Goal: Task Accomplishment & Management: Manage account settings

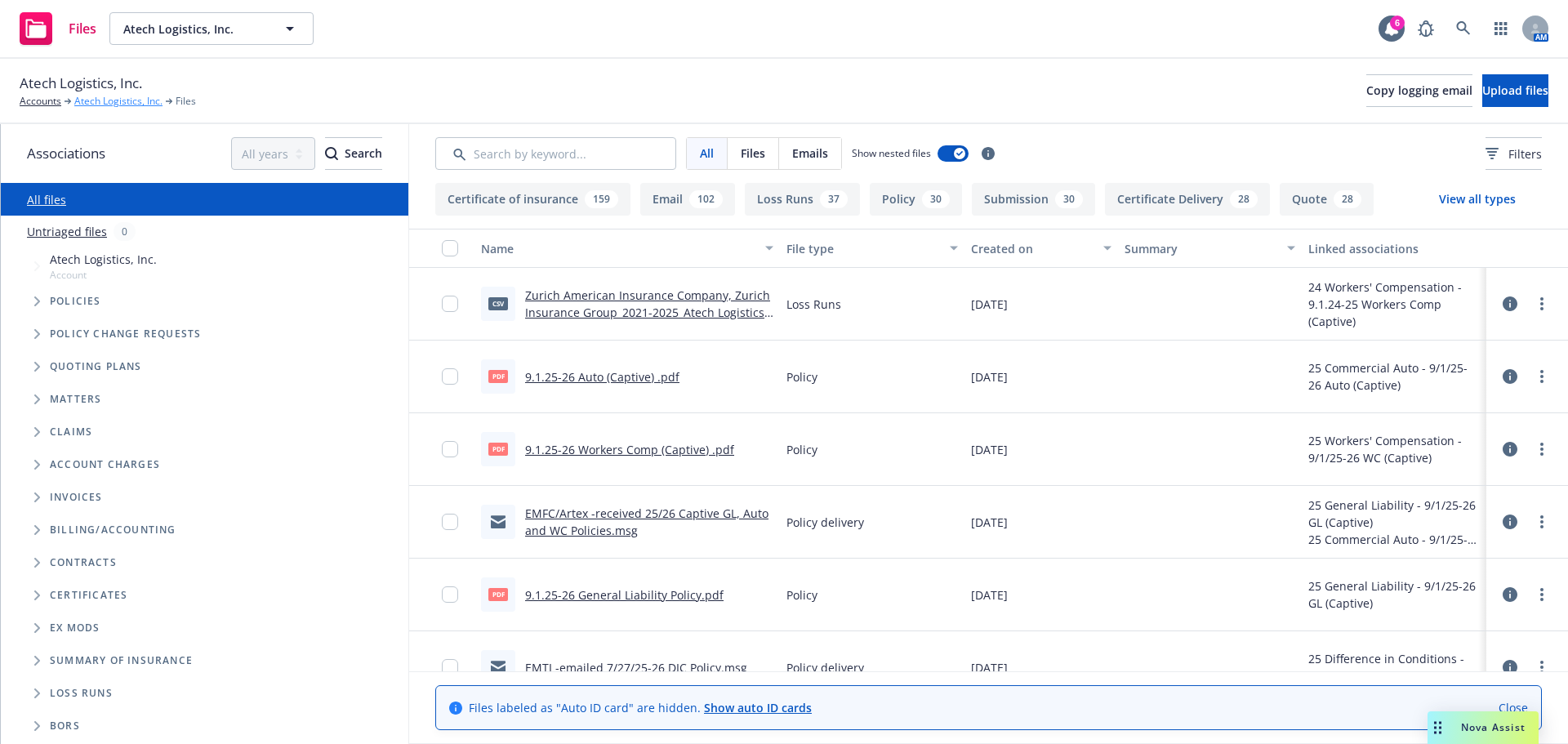
click at [92, 103] on link "Atech Logistics, Inc." at bounding box center [118, 100] width 89 height 15
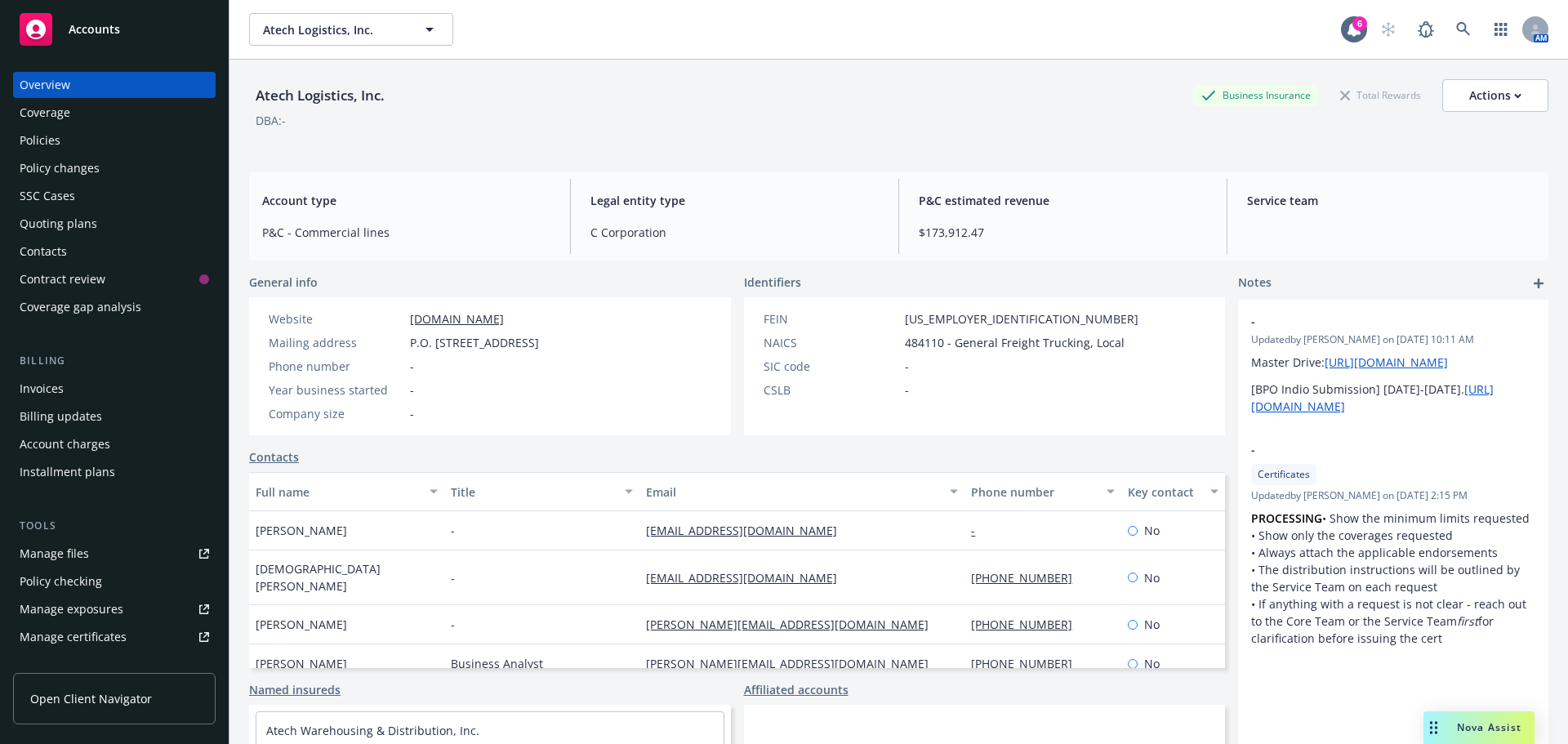
click at [55, 139] on div "Policies" at bounding box center [40, 140] width 41 height 26
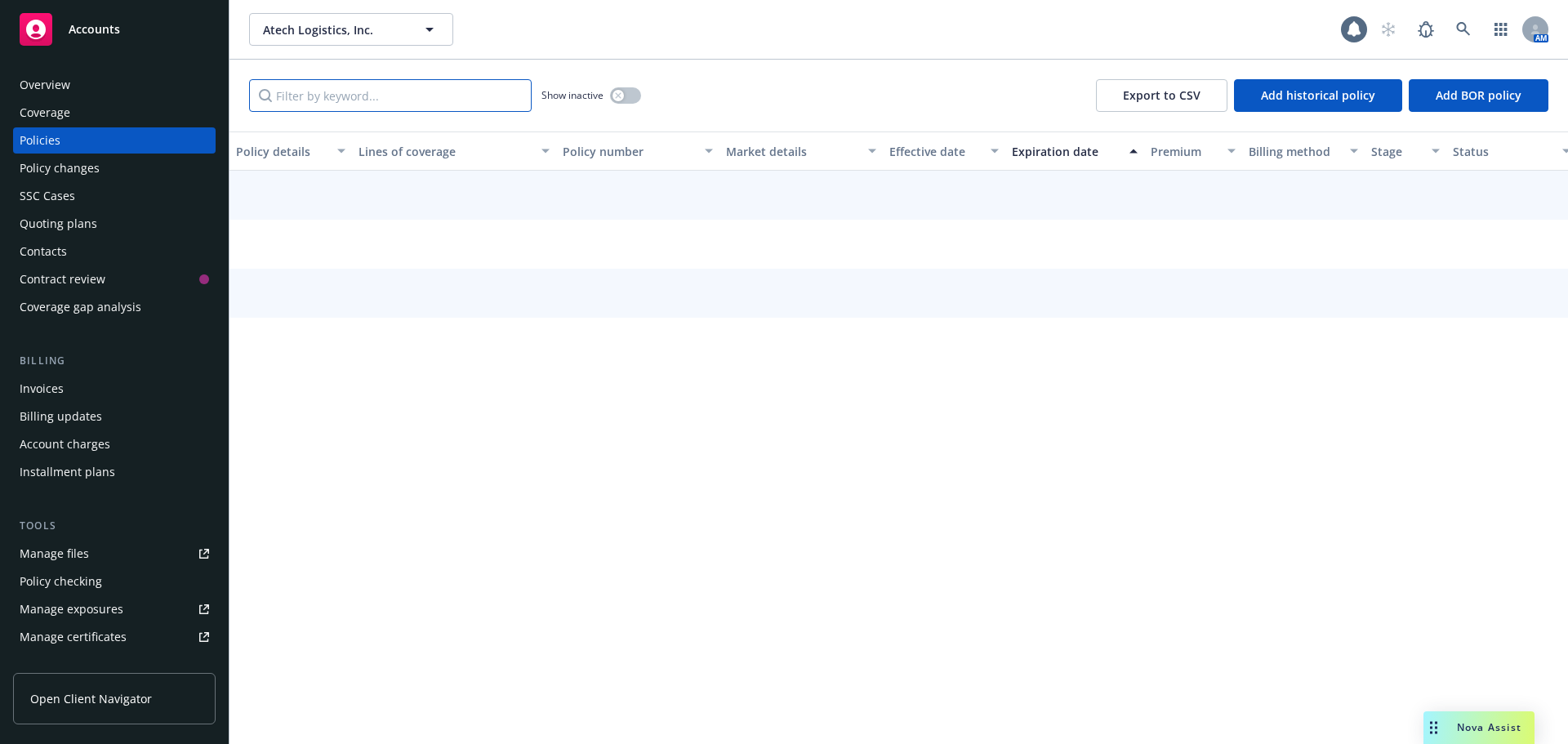
click at [343, 101] on input "Filter by keyword..." at bounding box center [390, 95] width 282 height 33
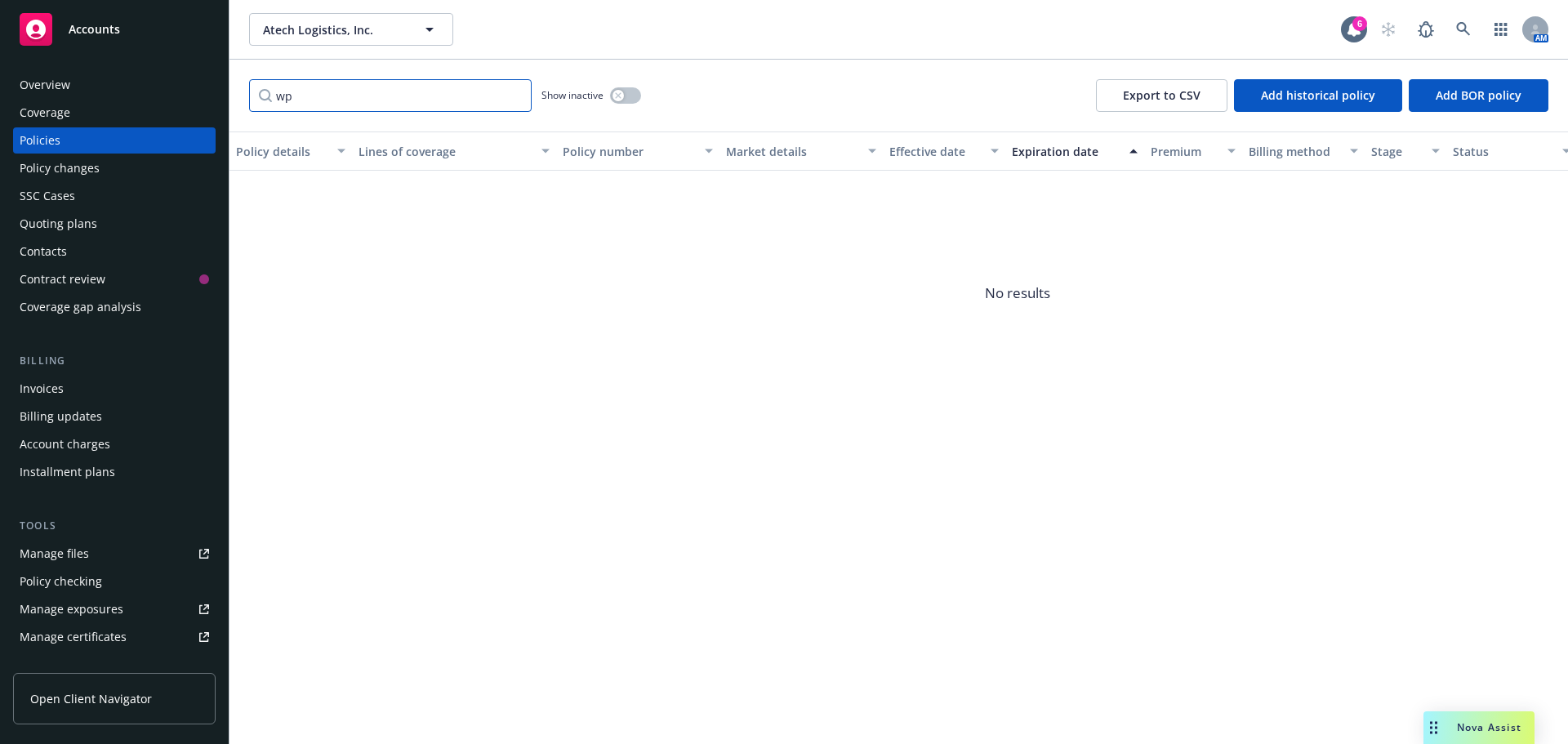
type input "w"
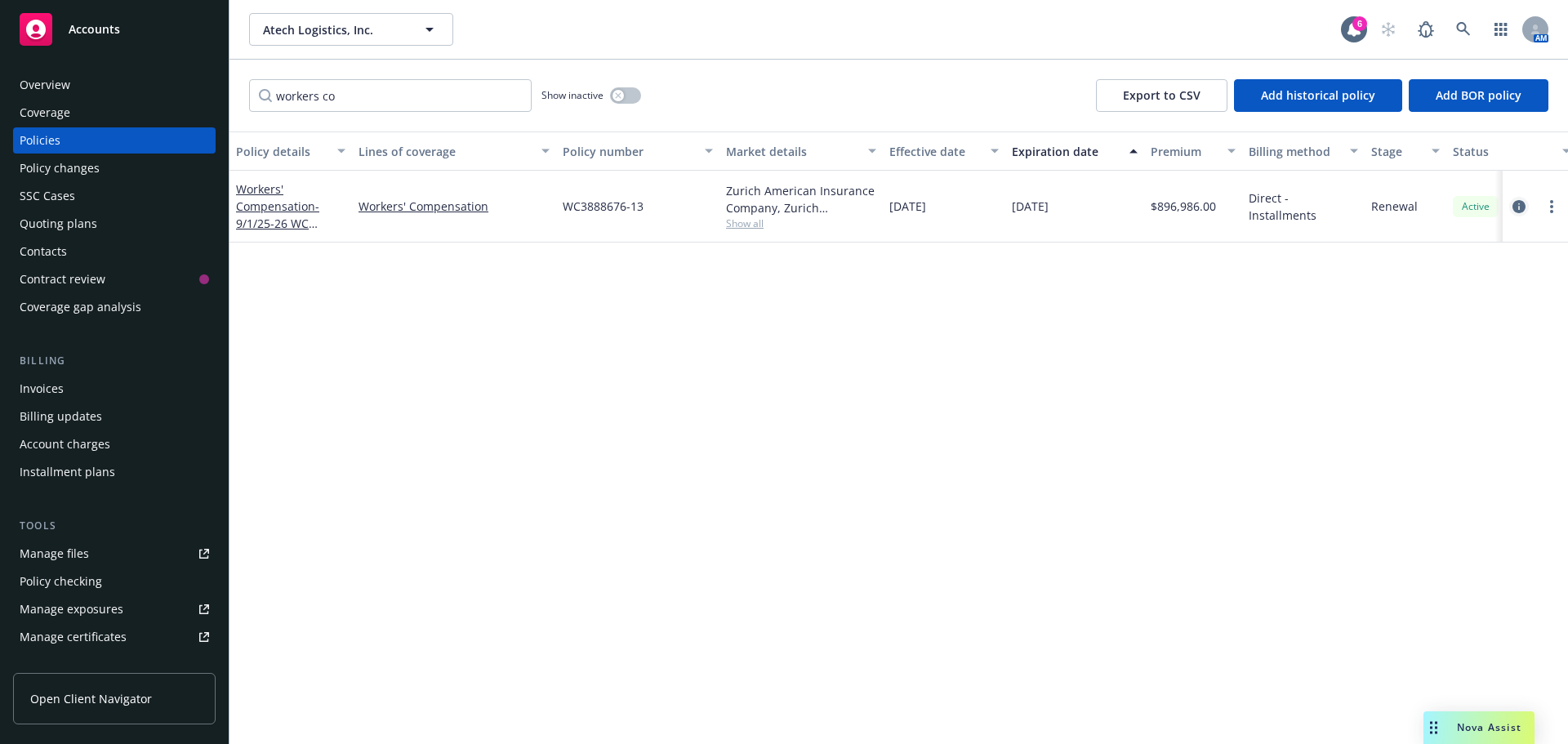
click at [1519, 211] on icon "circleInformation" at bounding box center [1518, 206] width 13 height 13
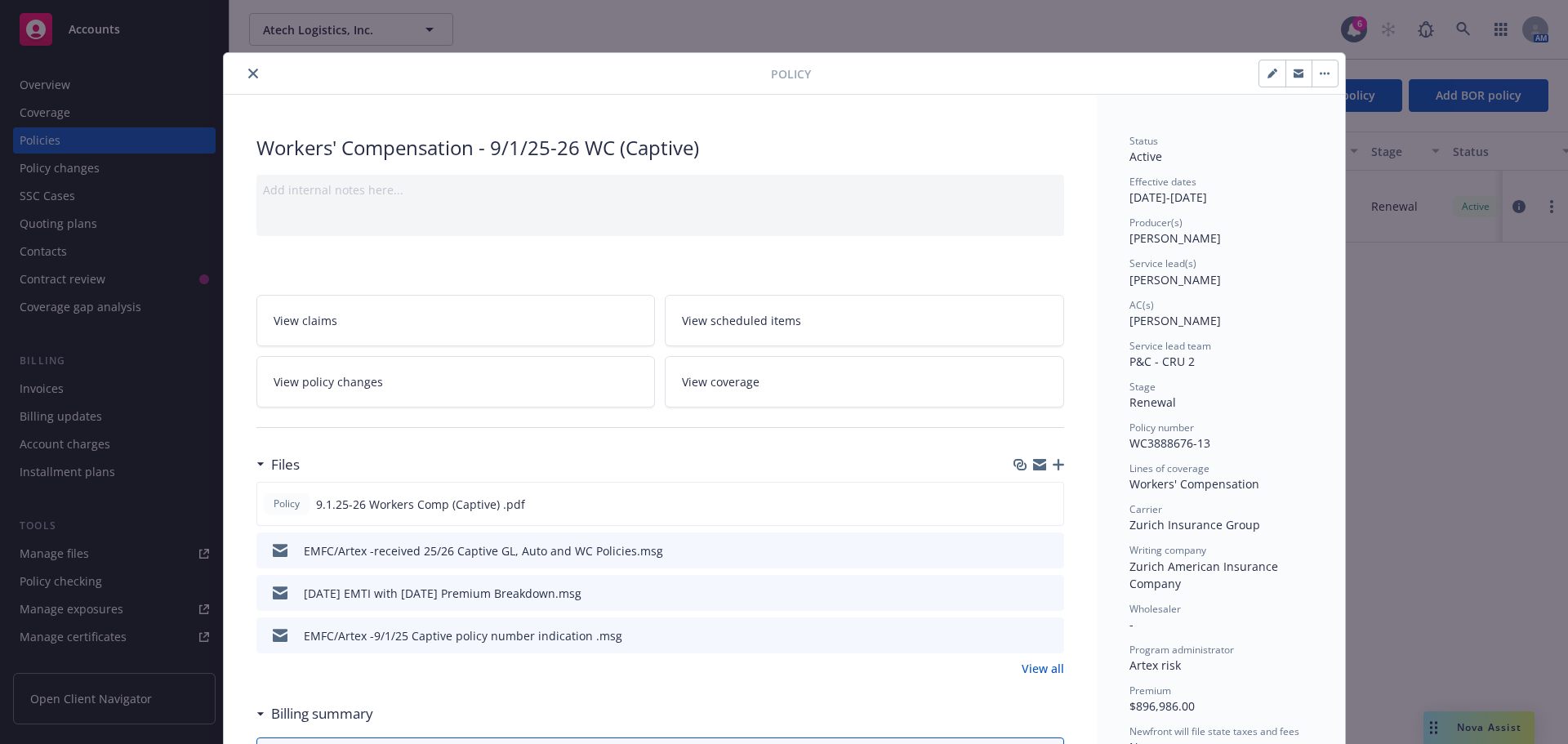
click at [243, 73] on button "close" at bounding box center [253, 73] width 19 height 19
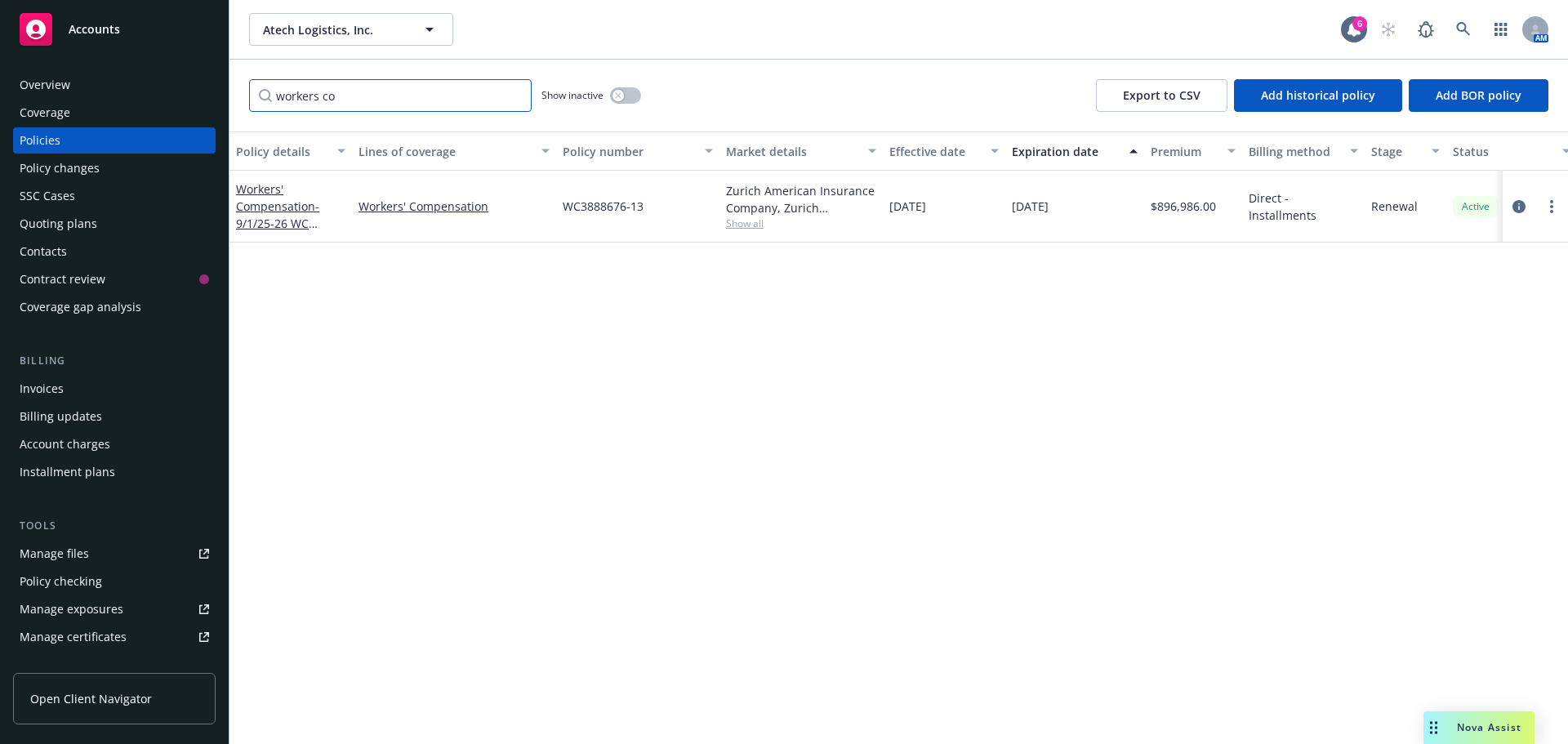
drag, startPoint x: 466, startPoint y: 108, endPoint x: 116, endPoint y: 73, distance: 351.7
click at [116, 73] on div "Accounts Overview Coverage Policies Policy changes SSC Cases Quoting plans Cont…" at bounding box center [784, 372] width 1568 height 744
type input "gl"
click at [1516, 206] on icon "circleInformation" at bounding box center [1518, 206] width 13 height 13
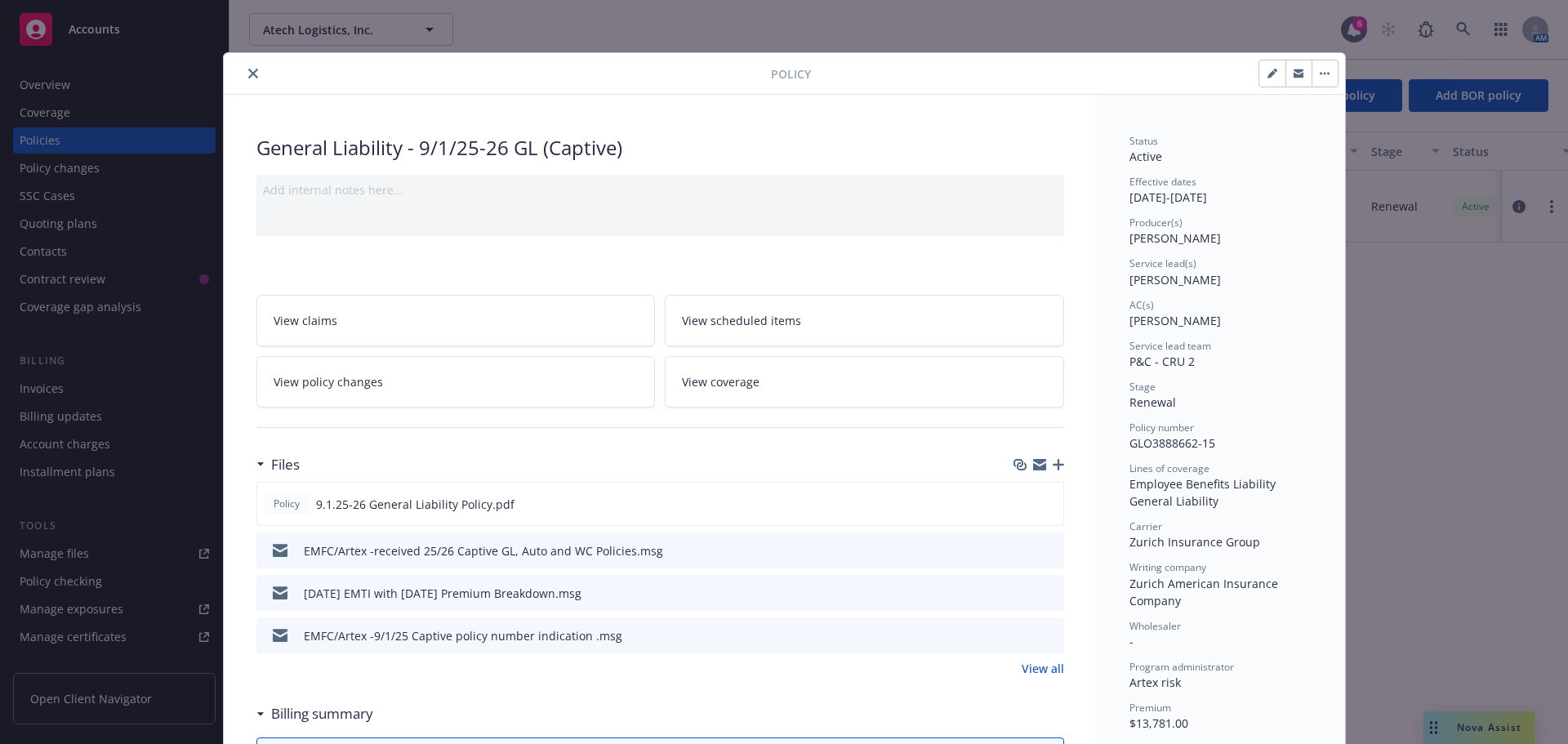
click at [248, 74] on icon "close" at bounding box center [253, 73] width 10 height 10
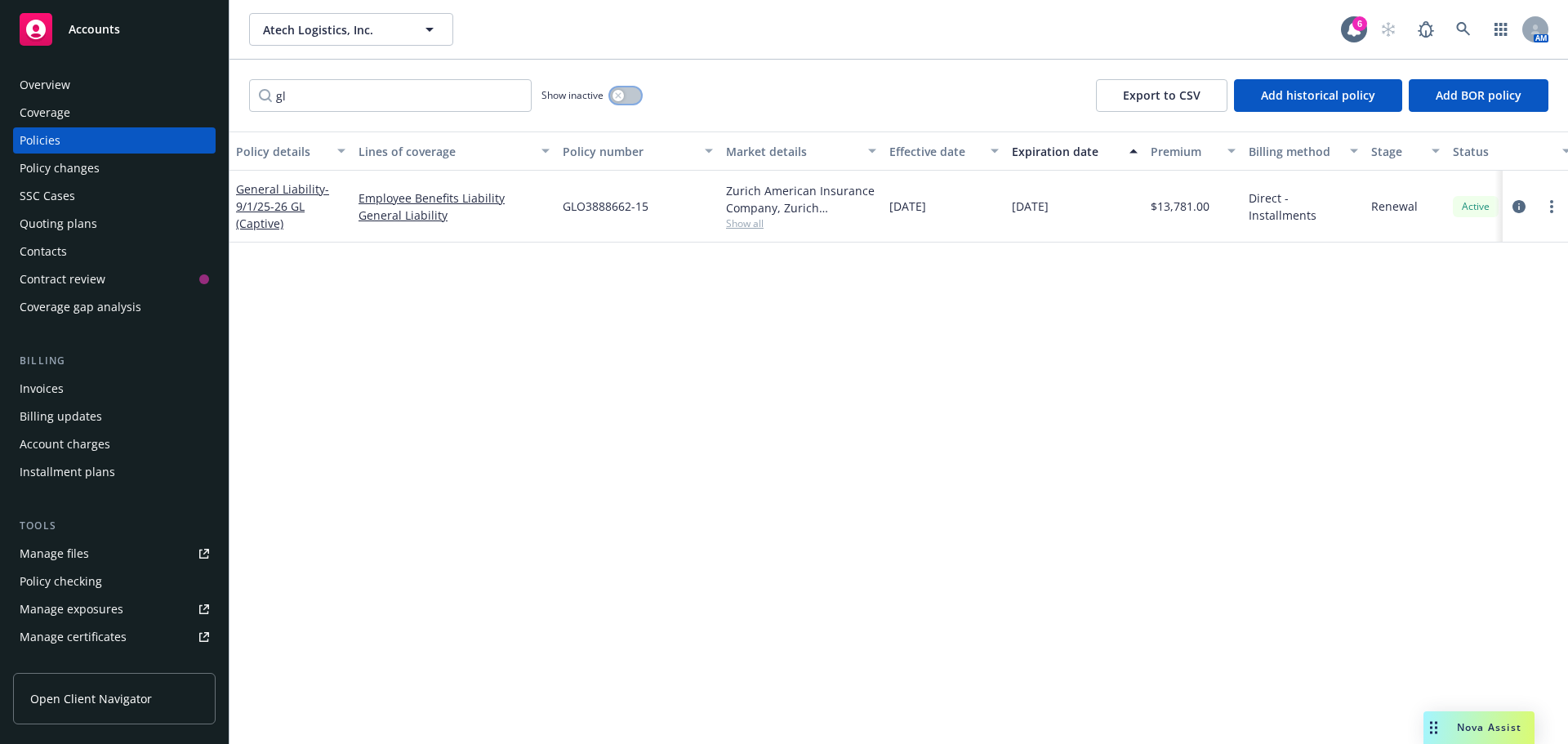
click at [627, 98] on button "button" at bounding box center [626, 95] width 31 height 17
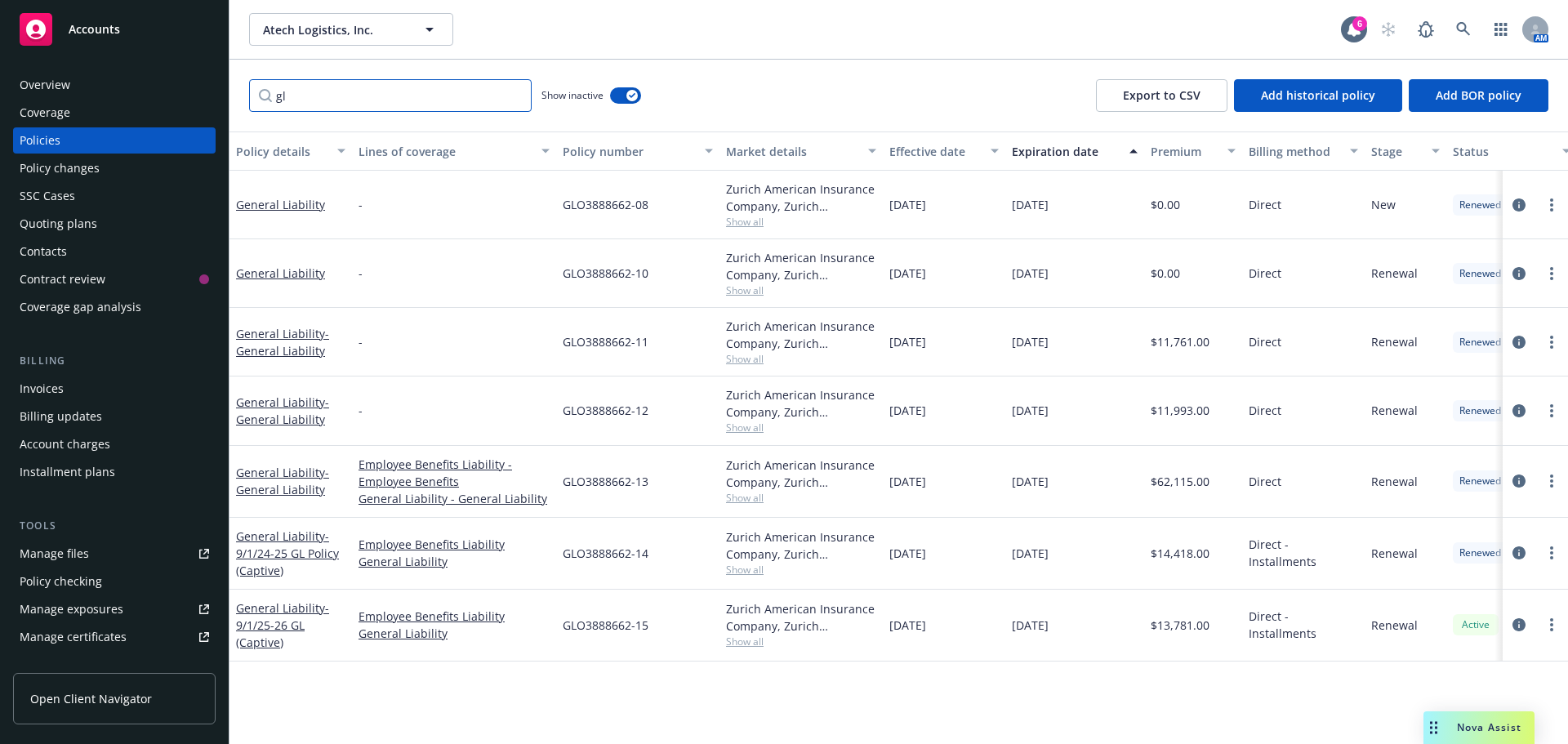
click at [336, 94] on input "gl" at bounding box center [390, 95] width 282 height 33
click at [1519, 553] on icon "circleInformation" at bounding box center [1518, 552] width 13 height 13
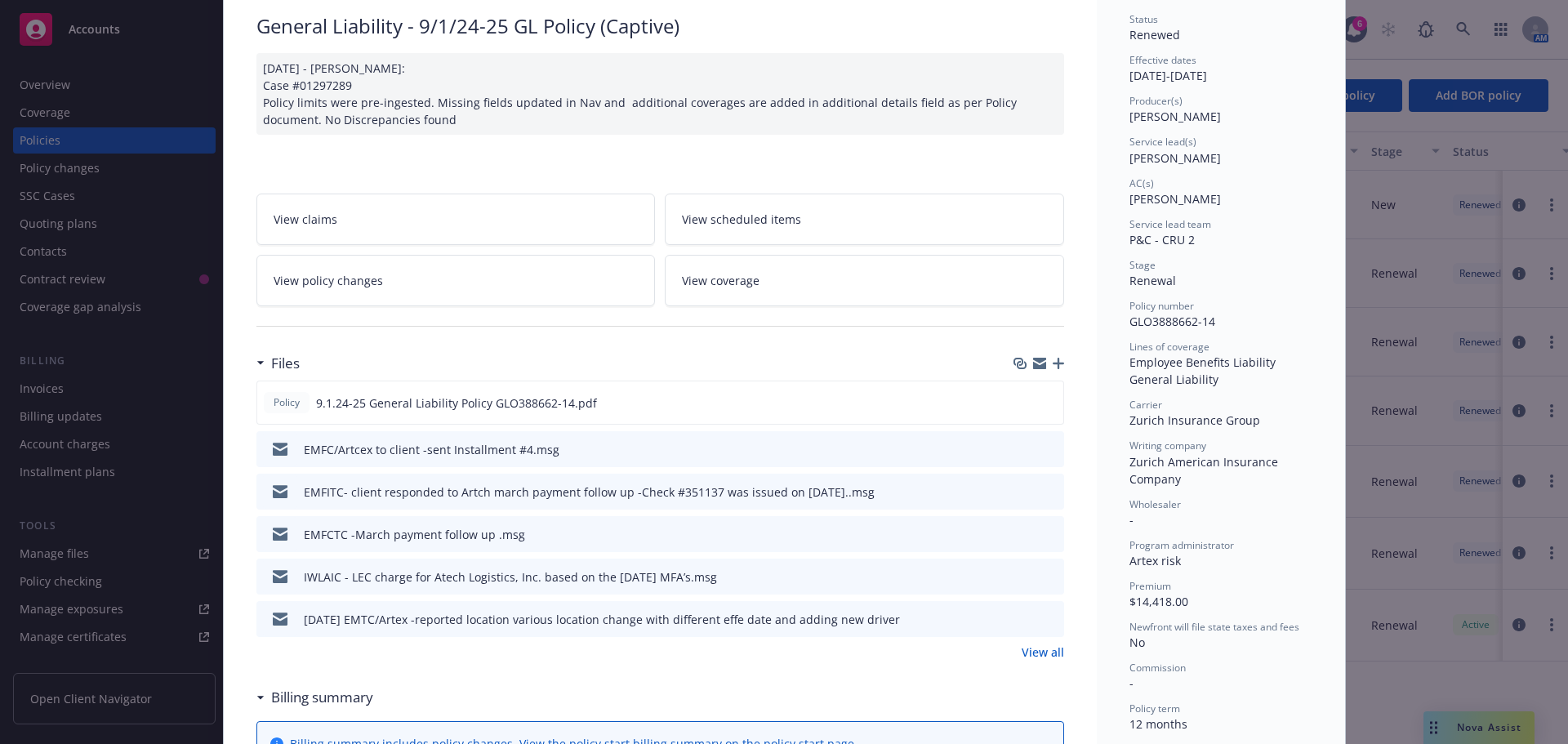
scroll to position [164, 0]
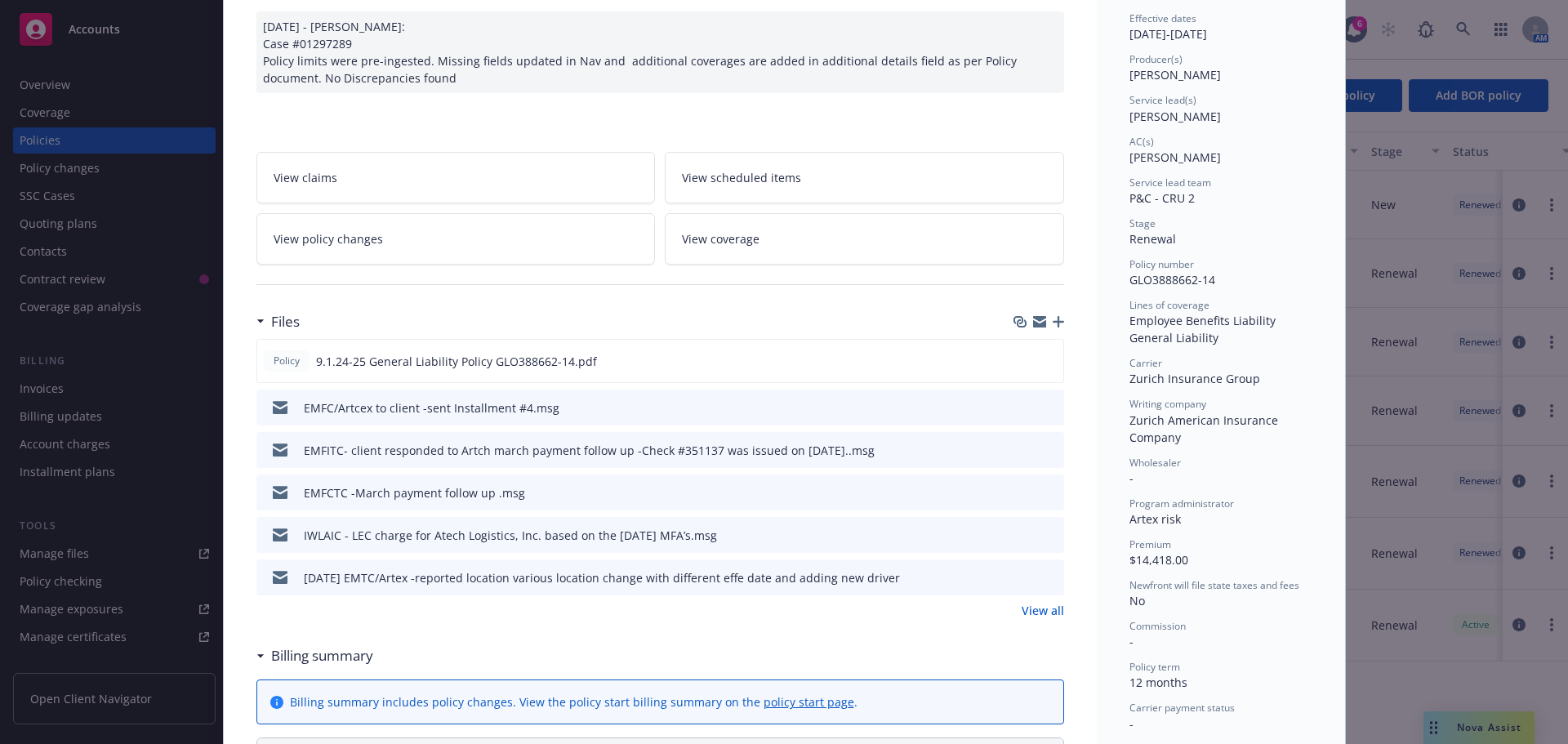
click at [1033, 607] on link "View all" at bounding box center [1043, 611] width 43 height 18
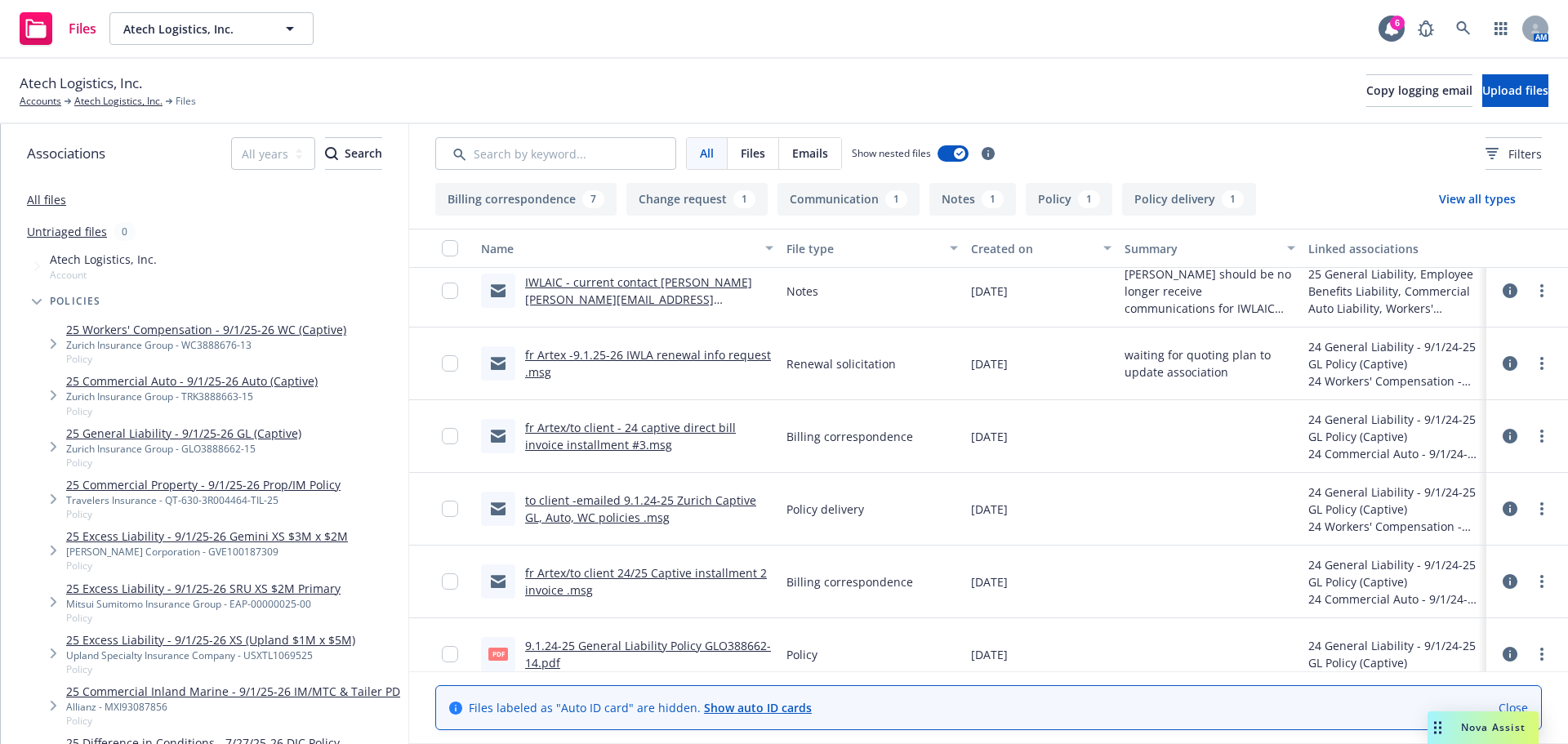
scroll to position [572, 0]
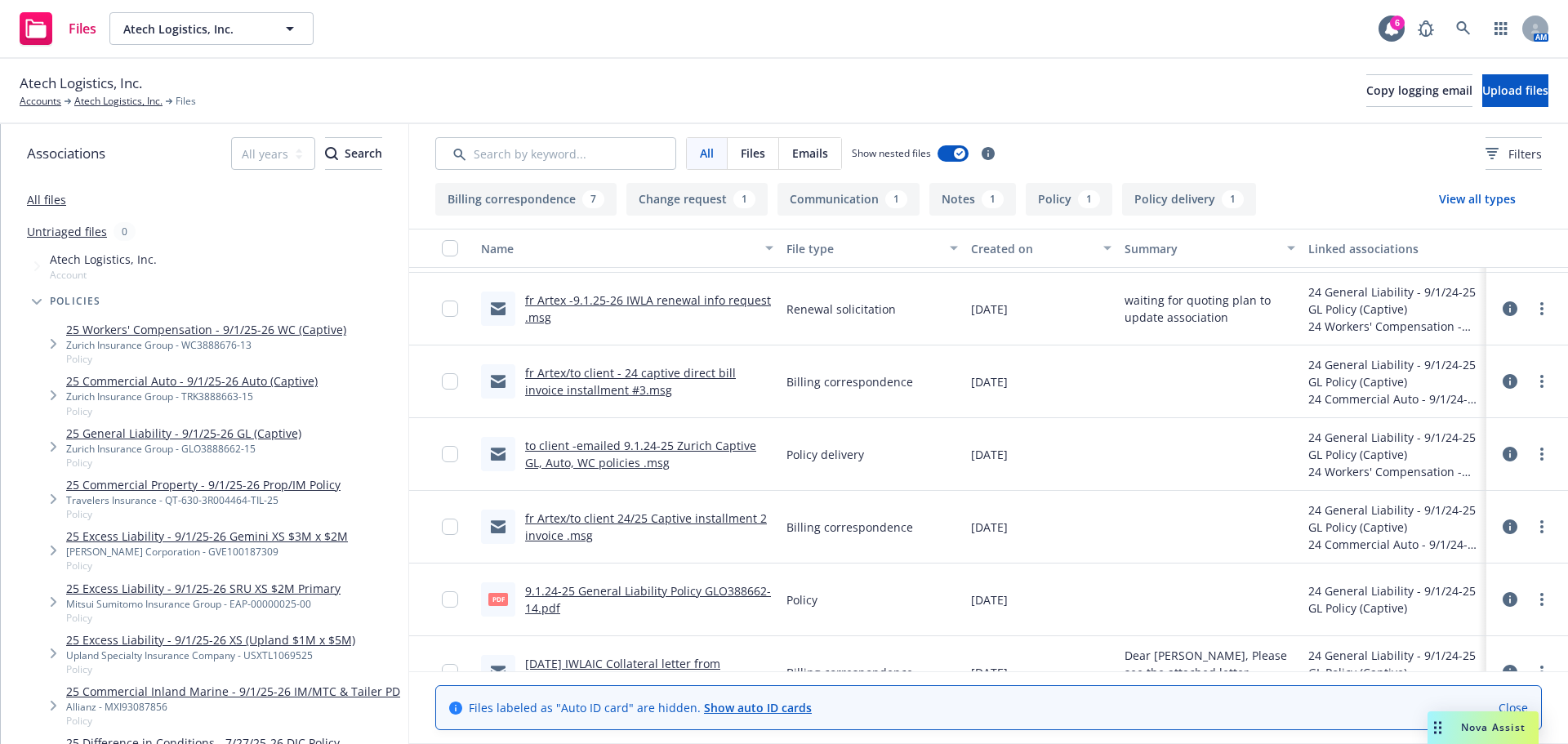
click at [658, 447] on link "to client -emailed 9.1.24-25 Zurich Captive GL, Auto, WC policies .msg" at bounding box center [639, 455] width 231 height 33
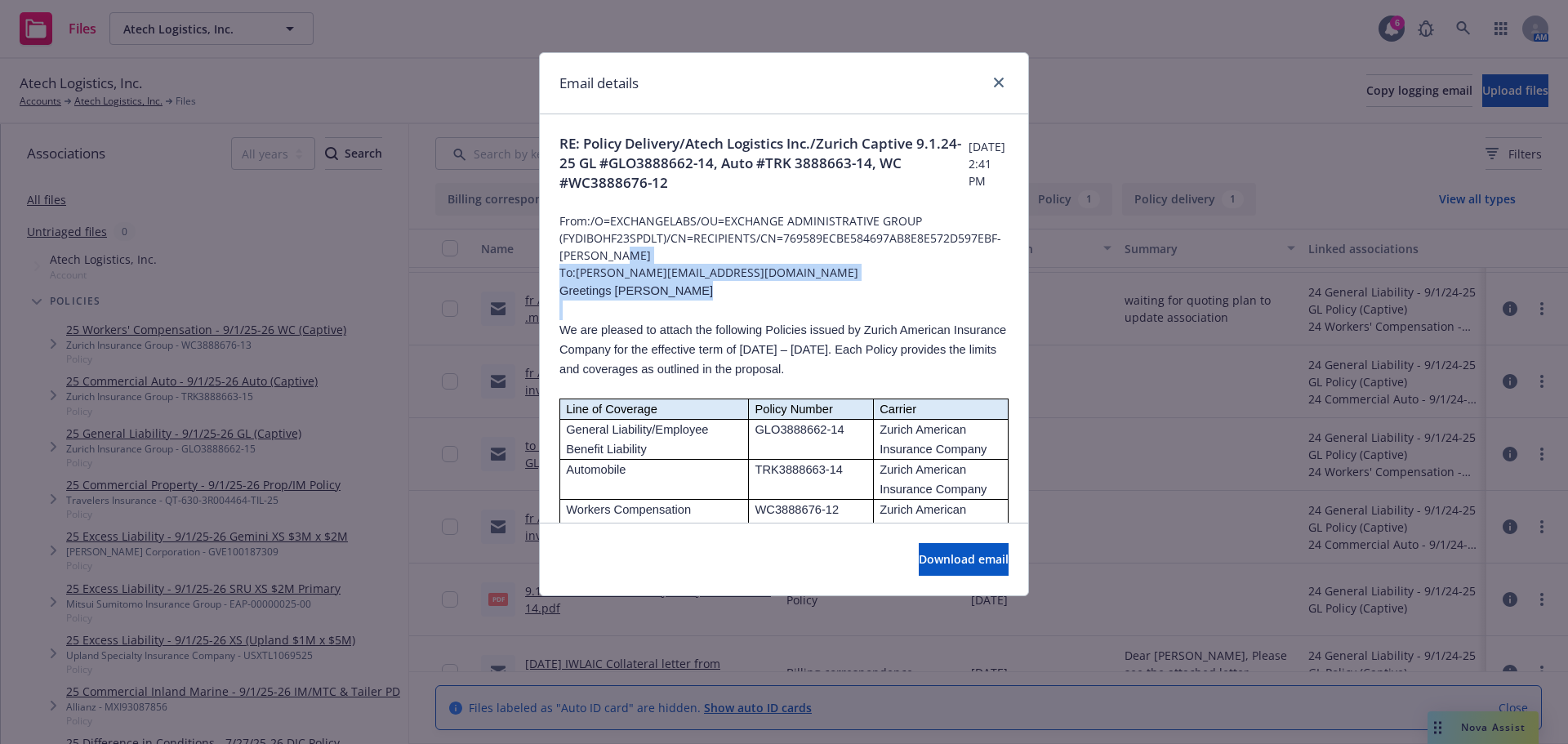
drag, startPoint x: 1015, startPoint y: 272, endPoint x: 1012, endPoint y: 329, distance: 57.1
click at [1012, 329] on div "RE: Policy Delivery/Atech Logistics Inc./Zurich Captive 9.1.24-25 GL #GLO388866…" at bounding box center [784, 536] width 489 height 844
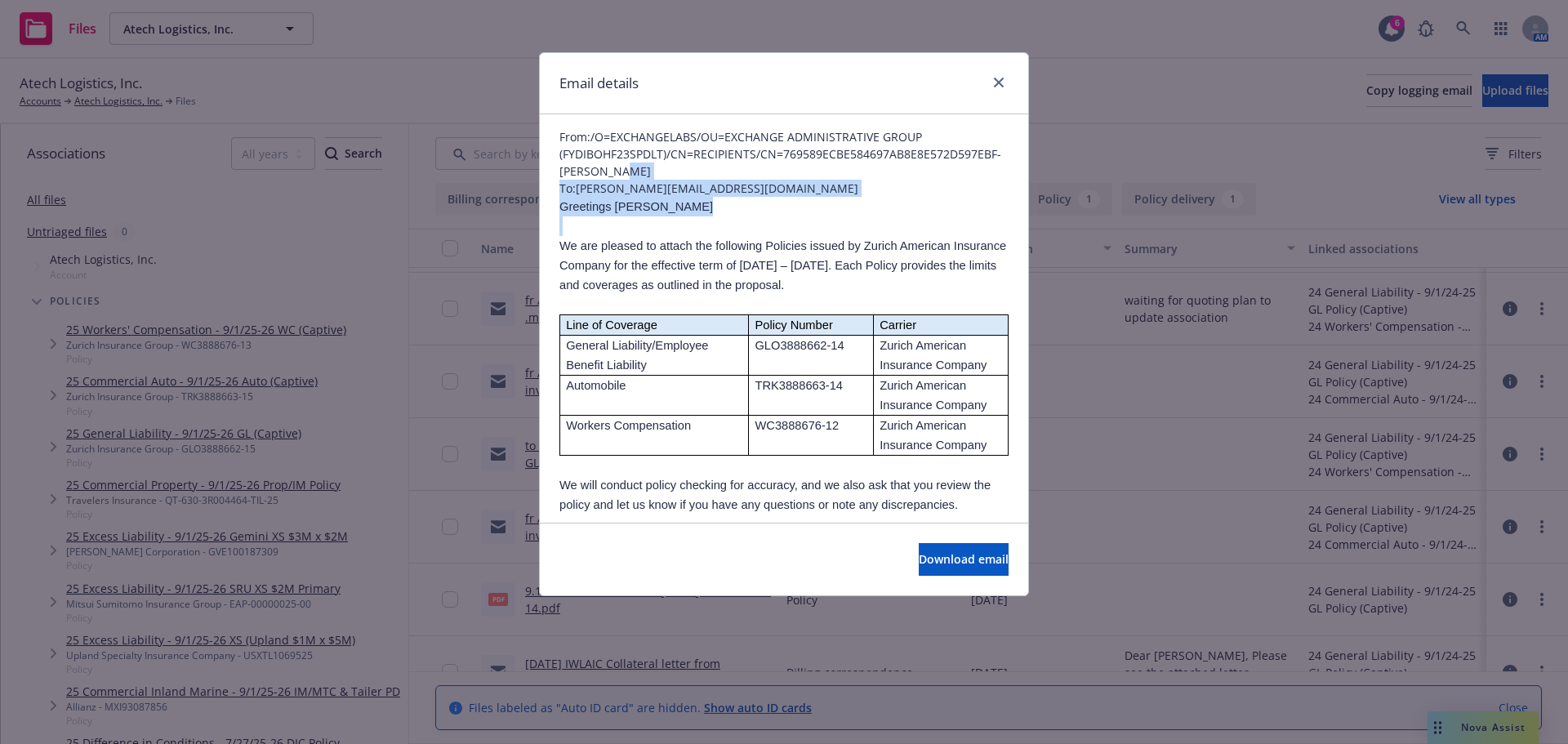
scroll to position [77, 0]
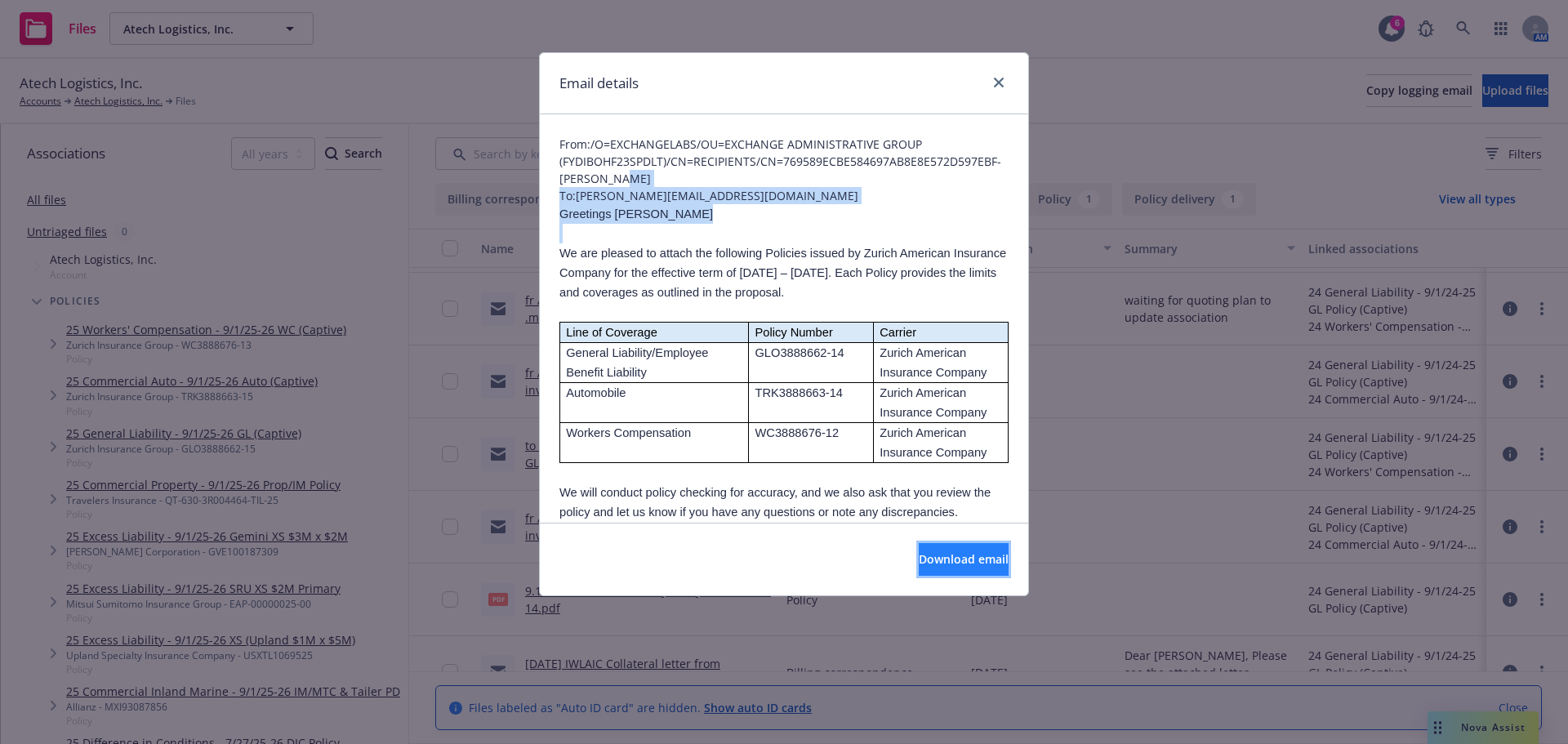
click at [919, 560] on span "Download email" at bounding box center [964, 559] width 90 height 16
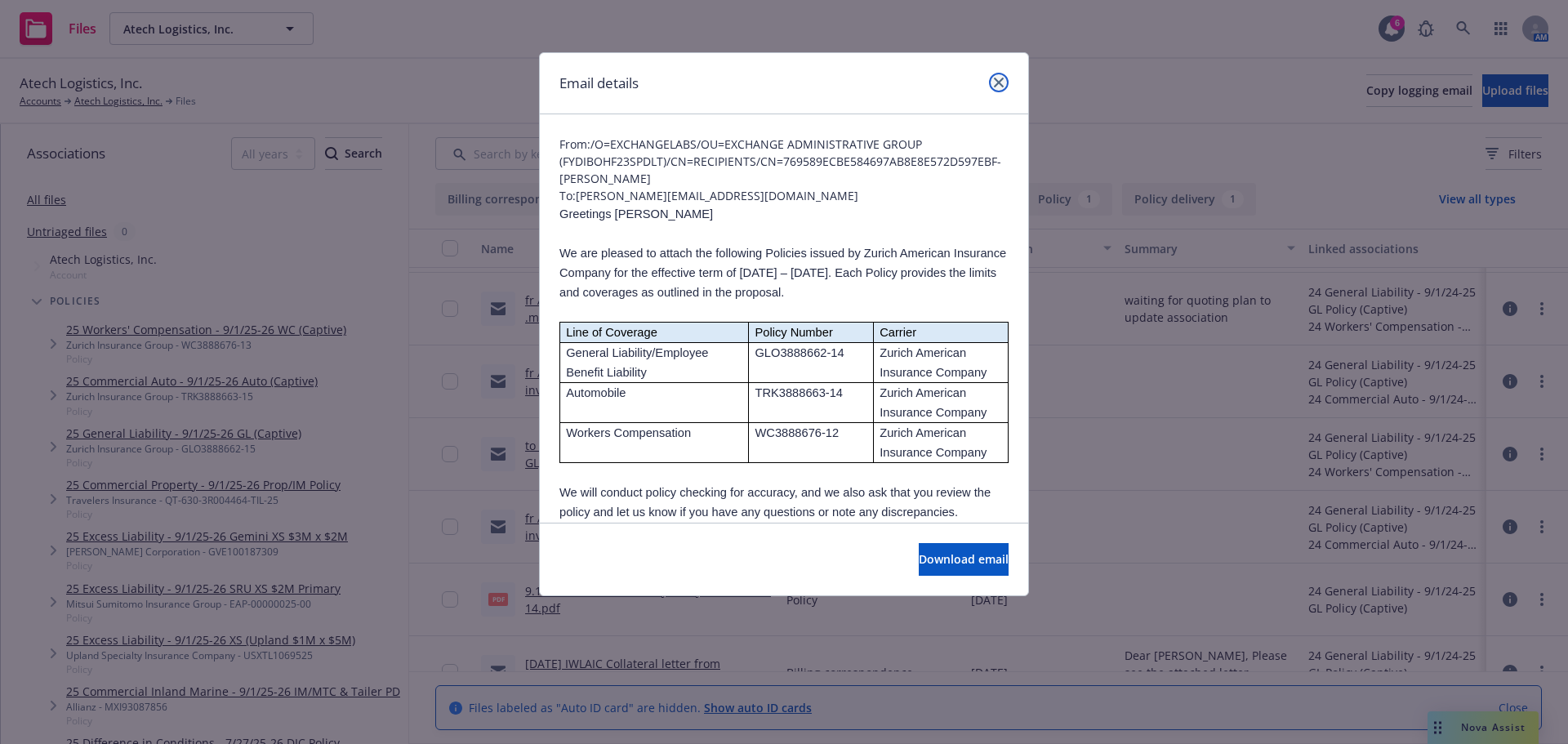
click at [991, 82] on link "close" at bounding box center [999, 83] width 19 height 19
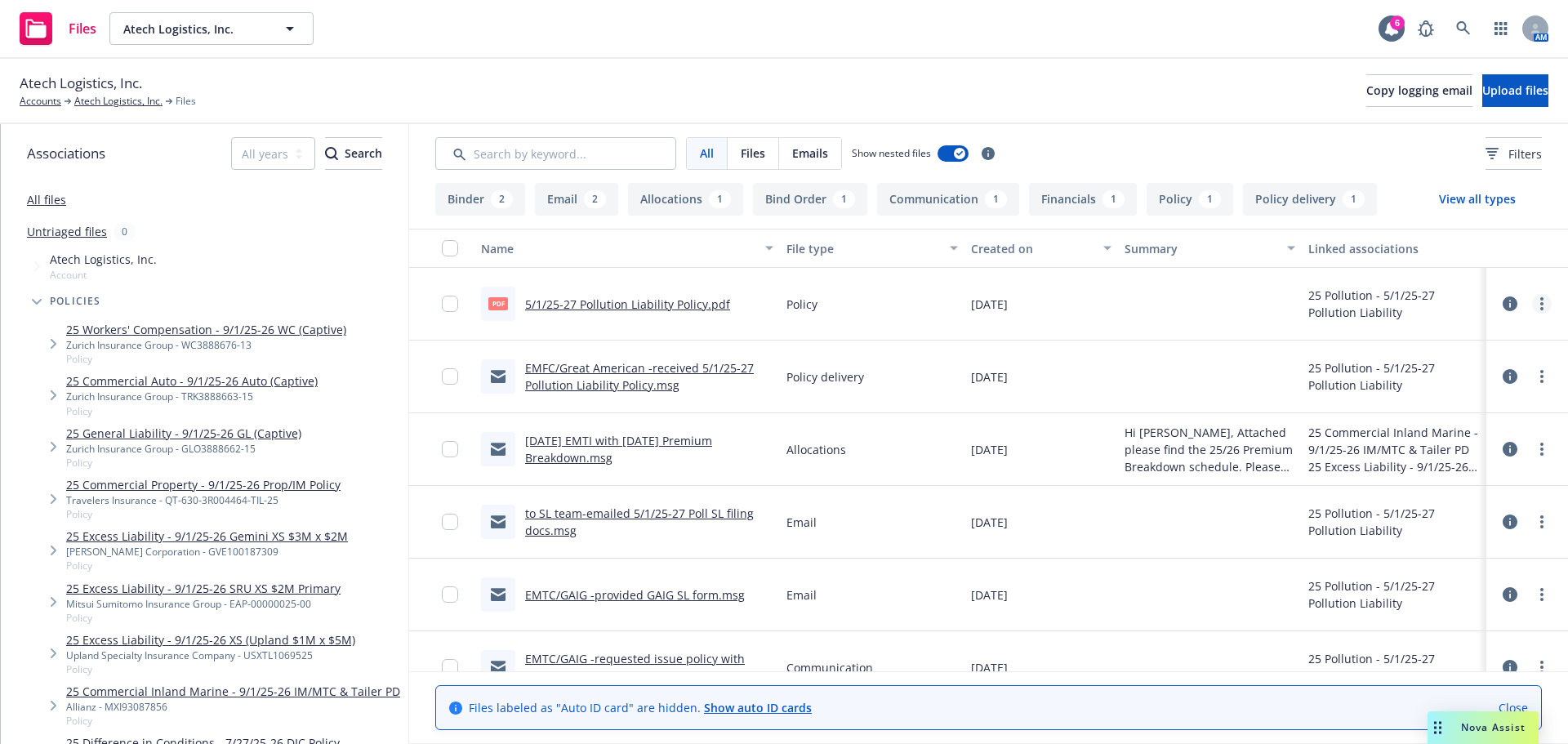
click at [1540, 303] on circle "more" at bounding box center [1541, 303] width 3 height 3
click at [1427, 332] on link "Archive" at bounding box center [1457, 338] width 163 height 33
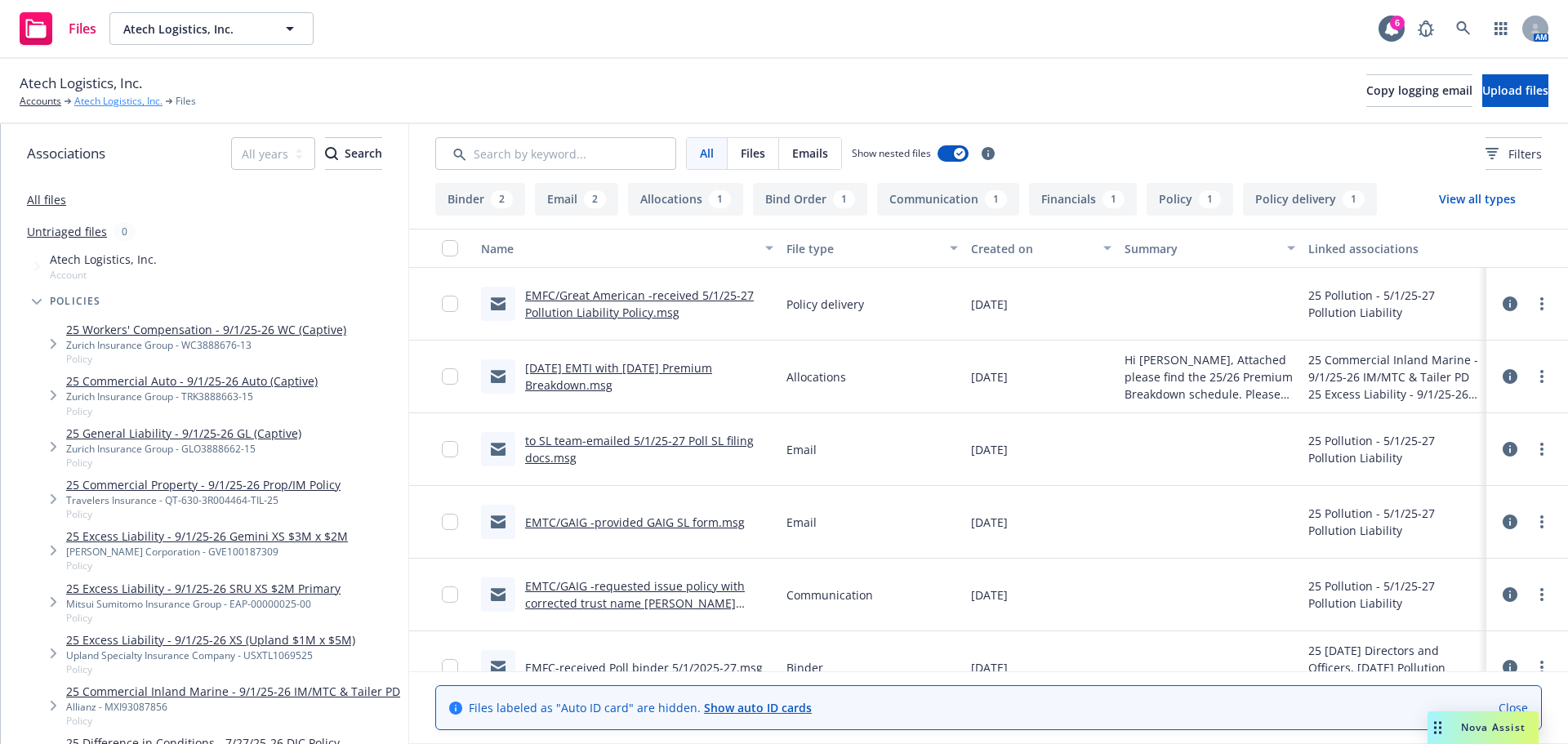
click at [121, 99] on link "Atech Logistics, Inc." at bounding box center [118, 100] width 89 height 15
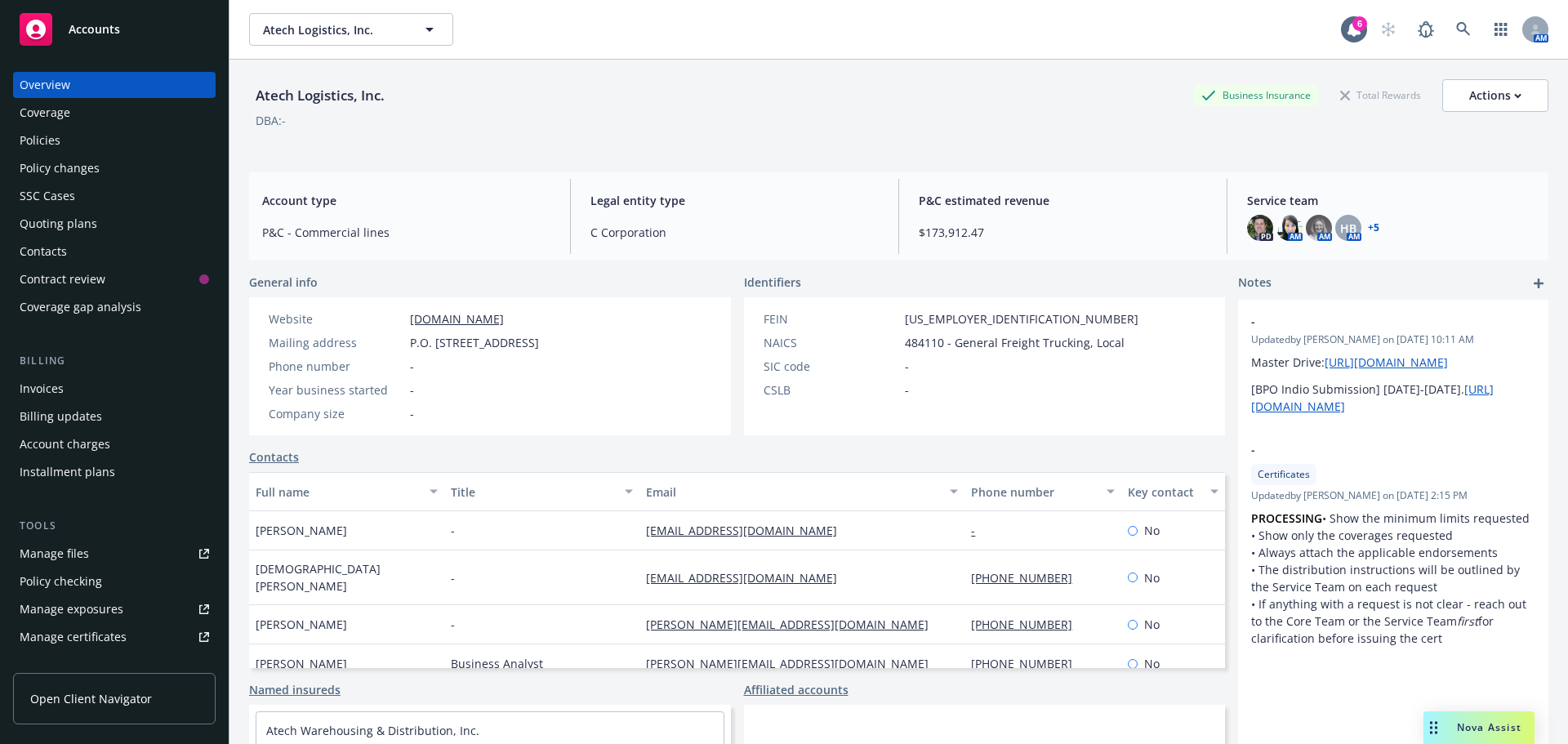
click at [47, 139] on div "Policies" at bounding box center [40, 140] width 41 height 26
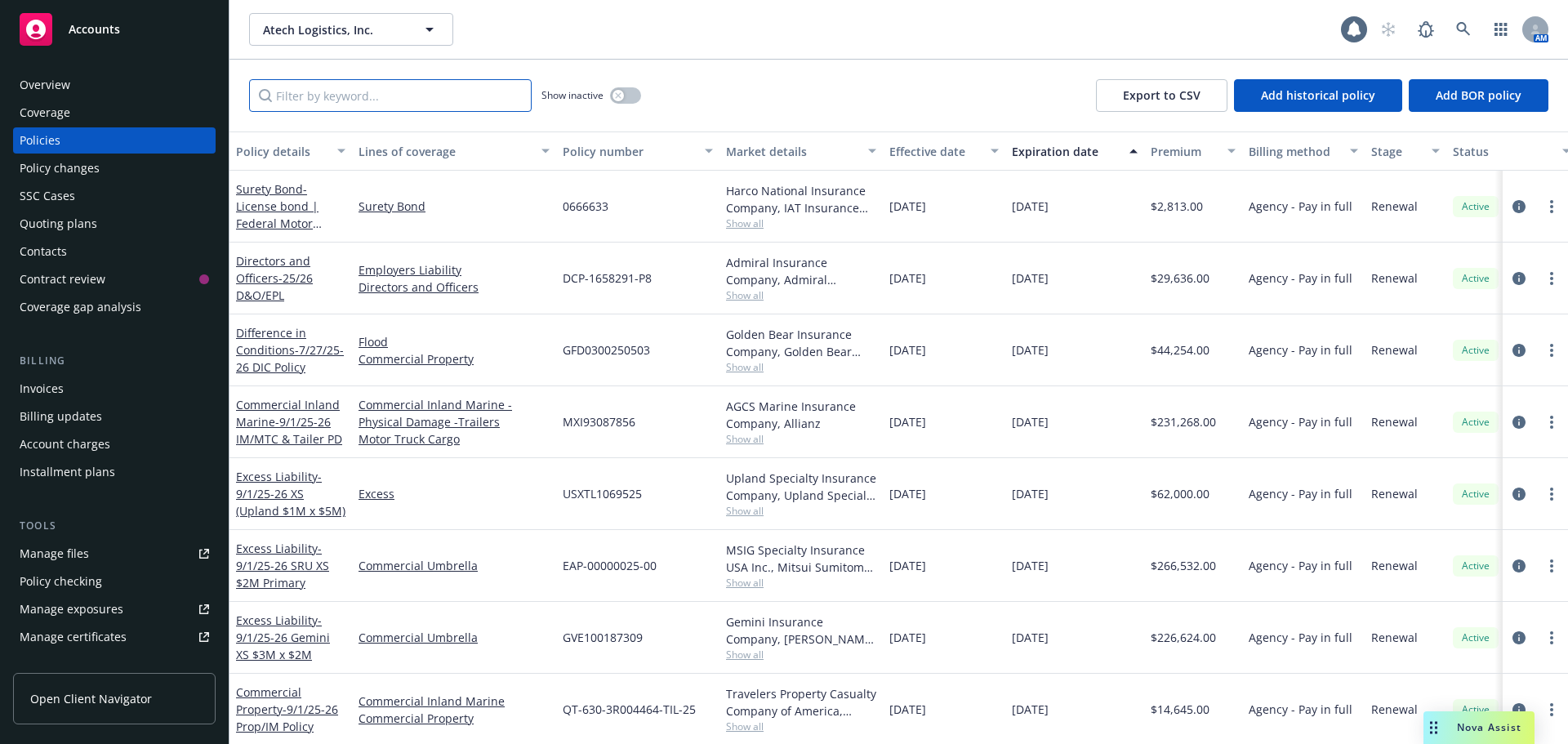
click at [383, 108] on input "Filter by keyword..." at bounding box center [390, 95] width 282 height 33
type input "o"
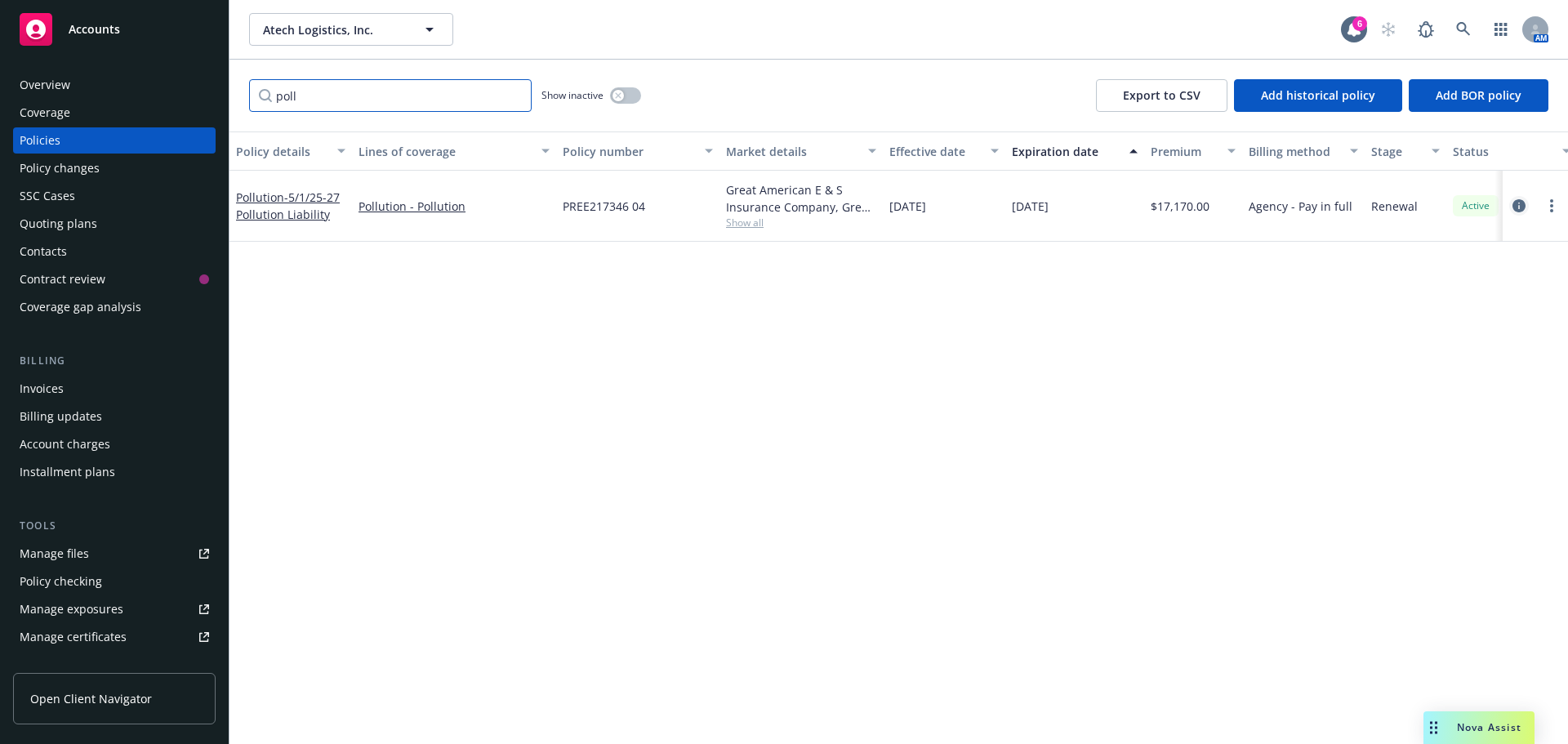
type input "poll"
click at [1514, 209] on icon "circleInformation" at bounding box center [1518, 205] width 13 height 13
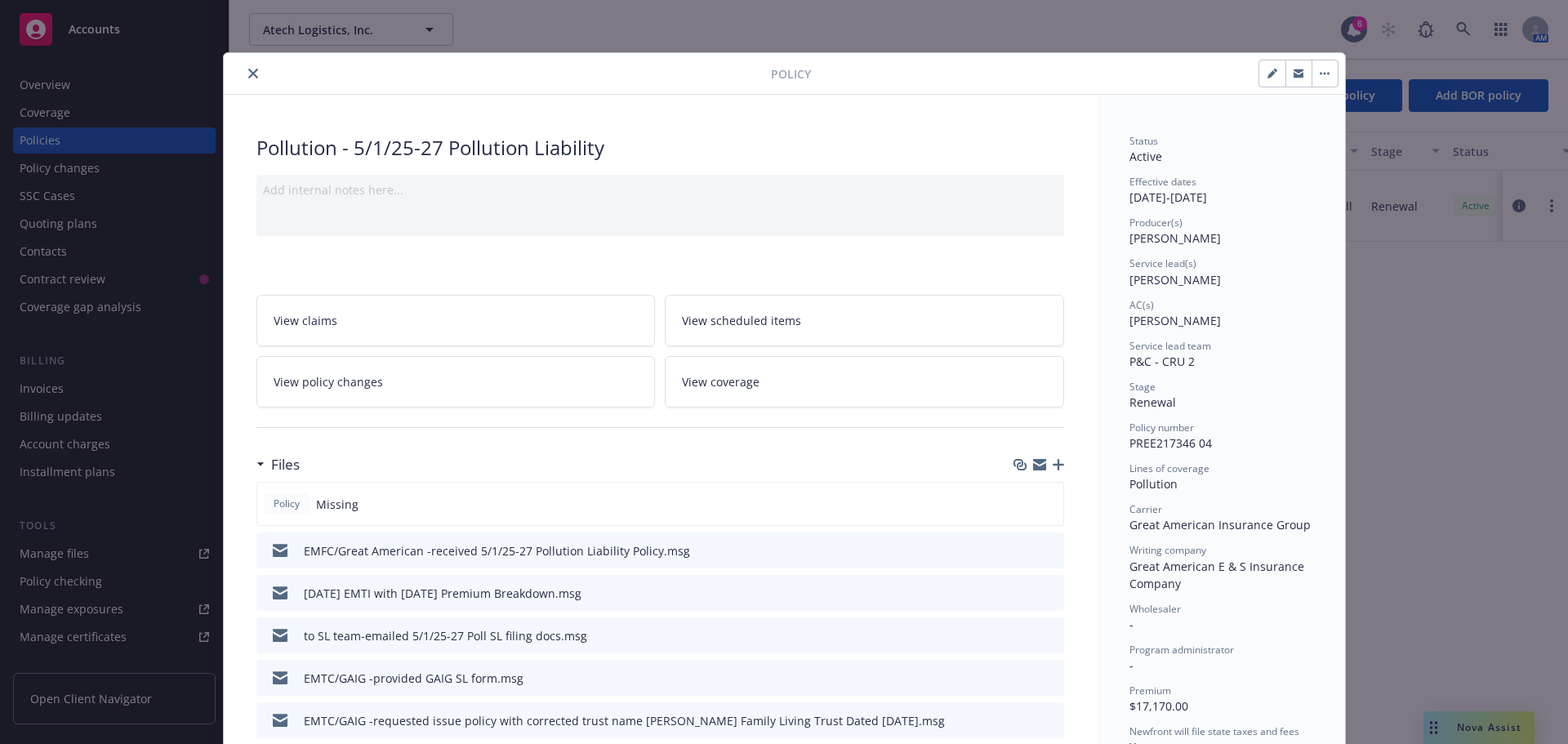
click at [1053, 468] on icon "button" at bounding box center [1059, 465] width 12 height 12
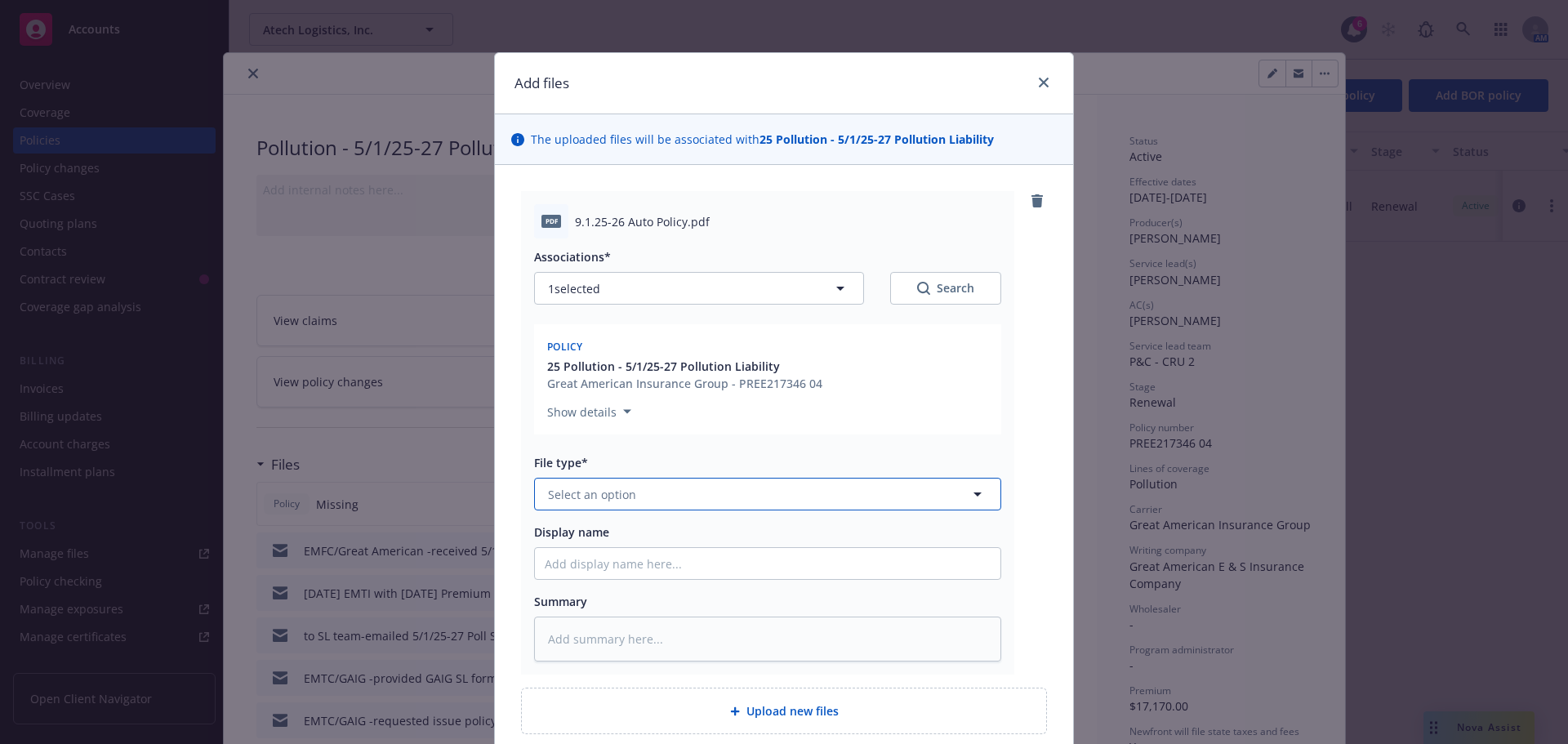
click at [601, 495] on span "Select an option" at bounding box center [592, 495] width 89 height 18
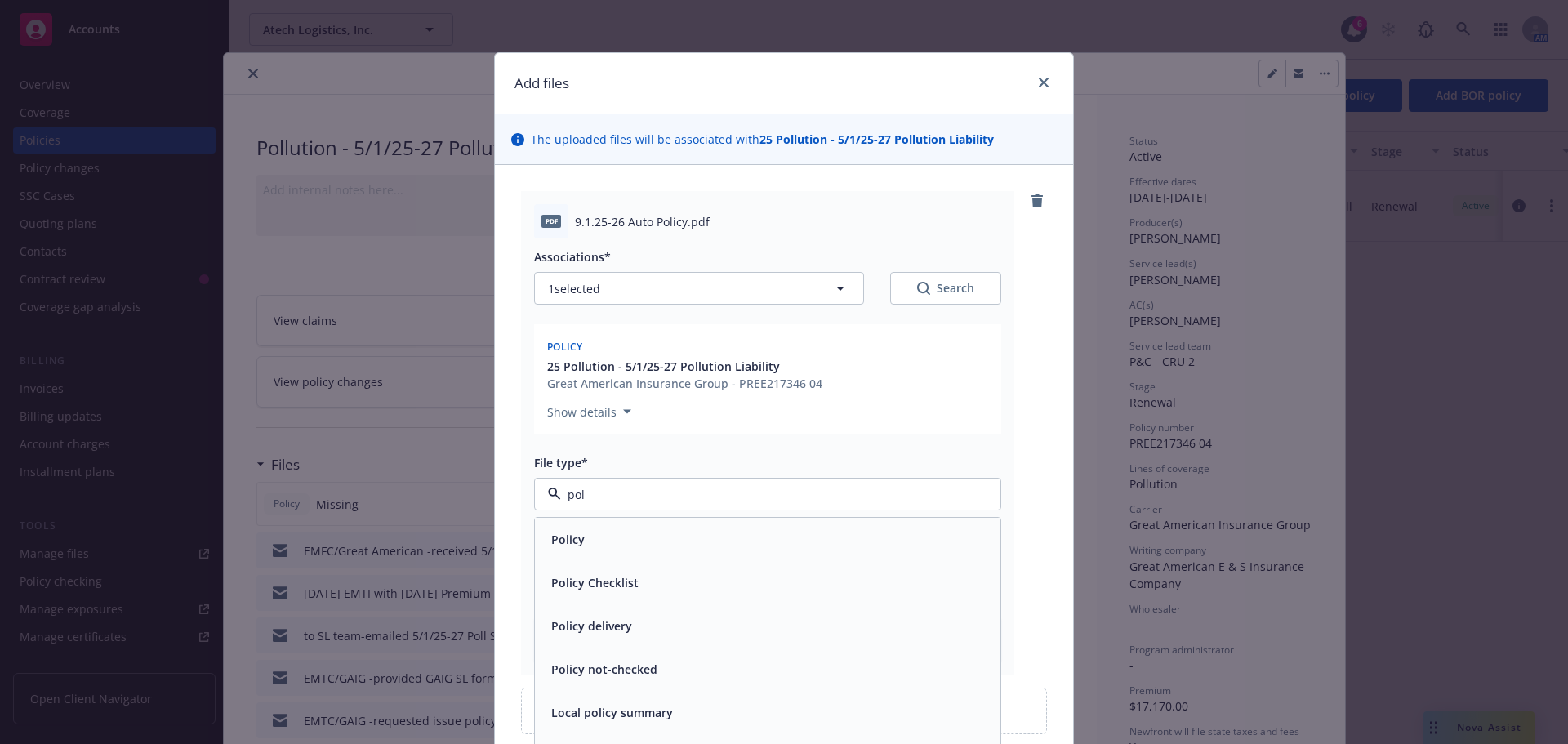
type input "poli"
click at [602, 555] on div "Policy" at bounding box center [768, 539] width 465 height 43
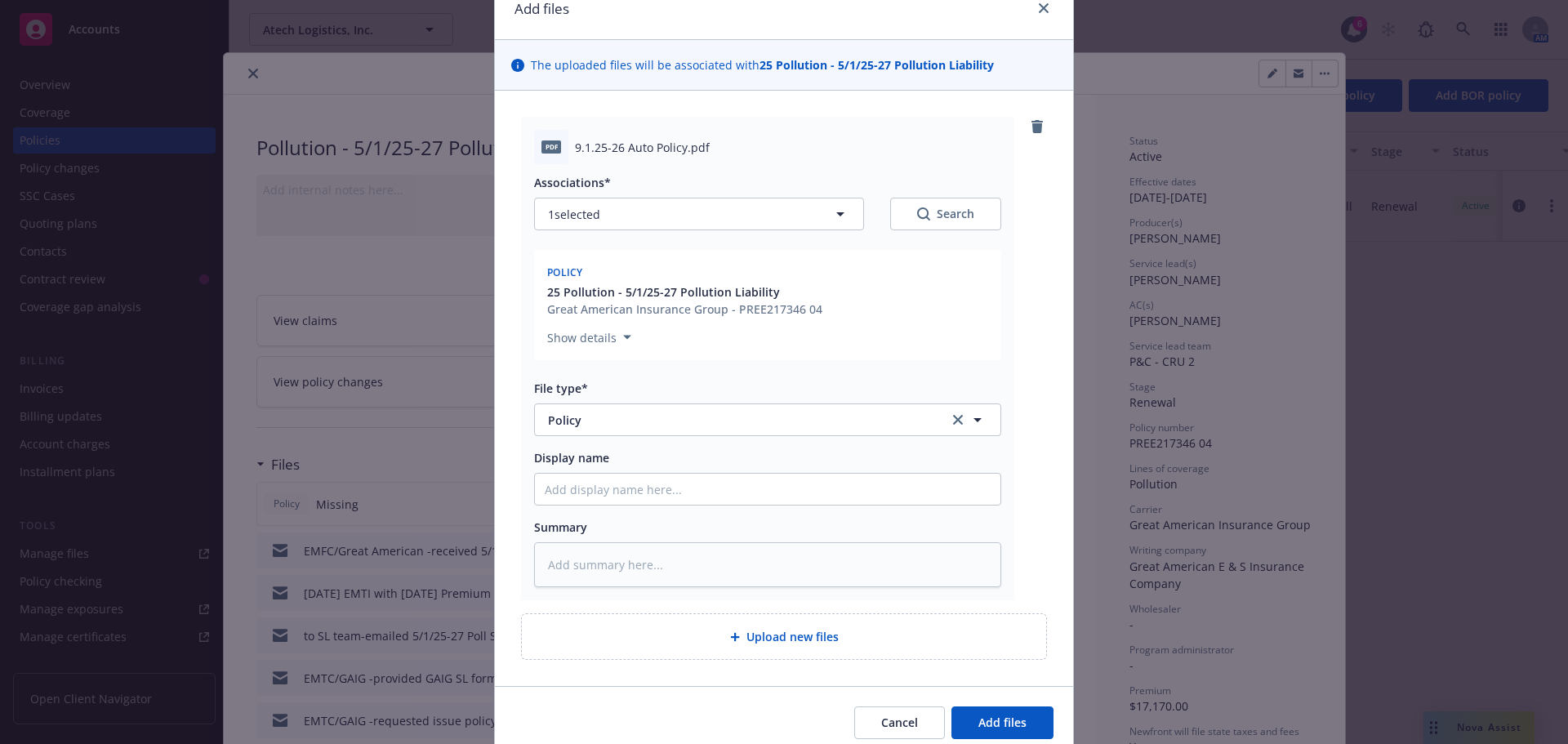
scroll to position [142, 0]
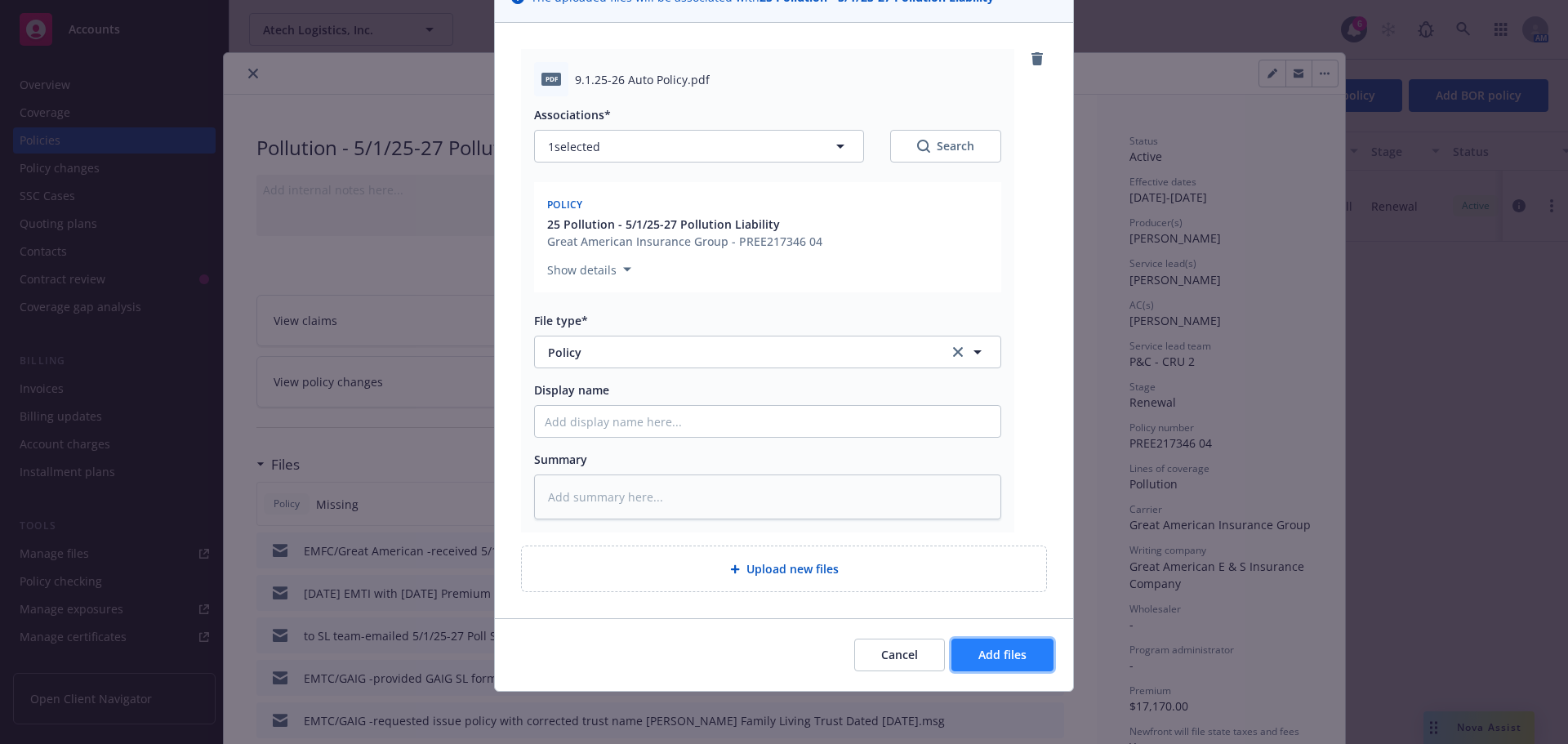
click at [959, 657] on button "Add files" at bounding box center [1002, 655] width 102 height 33
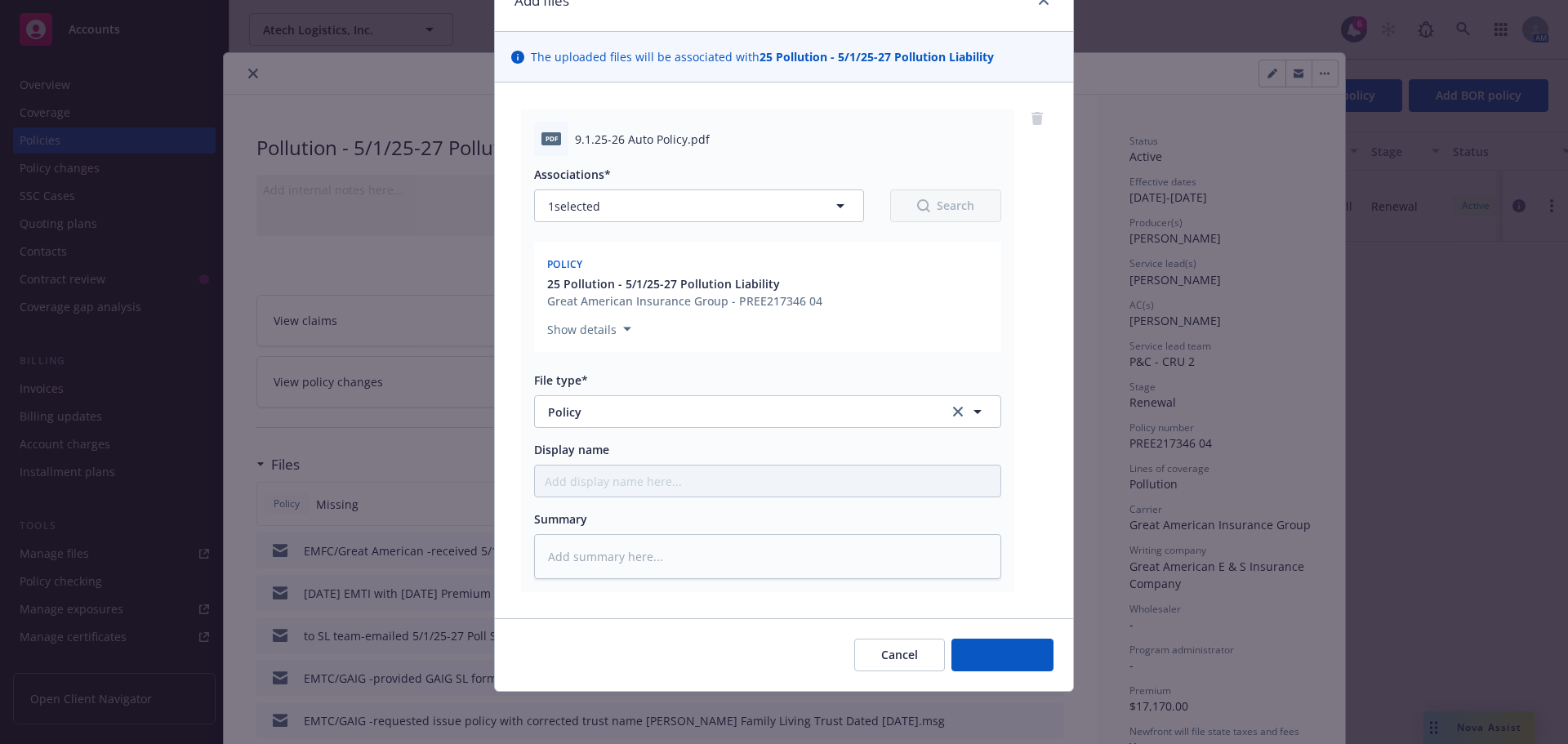
scroll to position [83, 0]
type textarea "x"
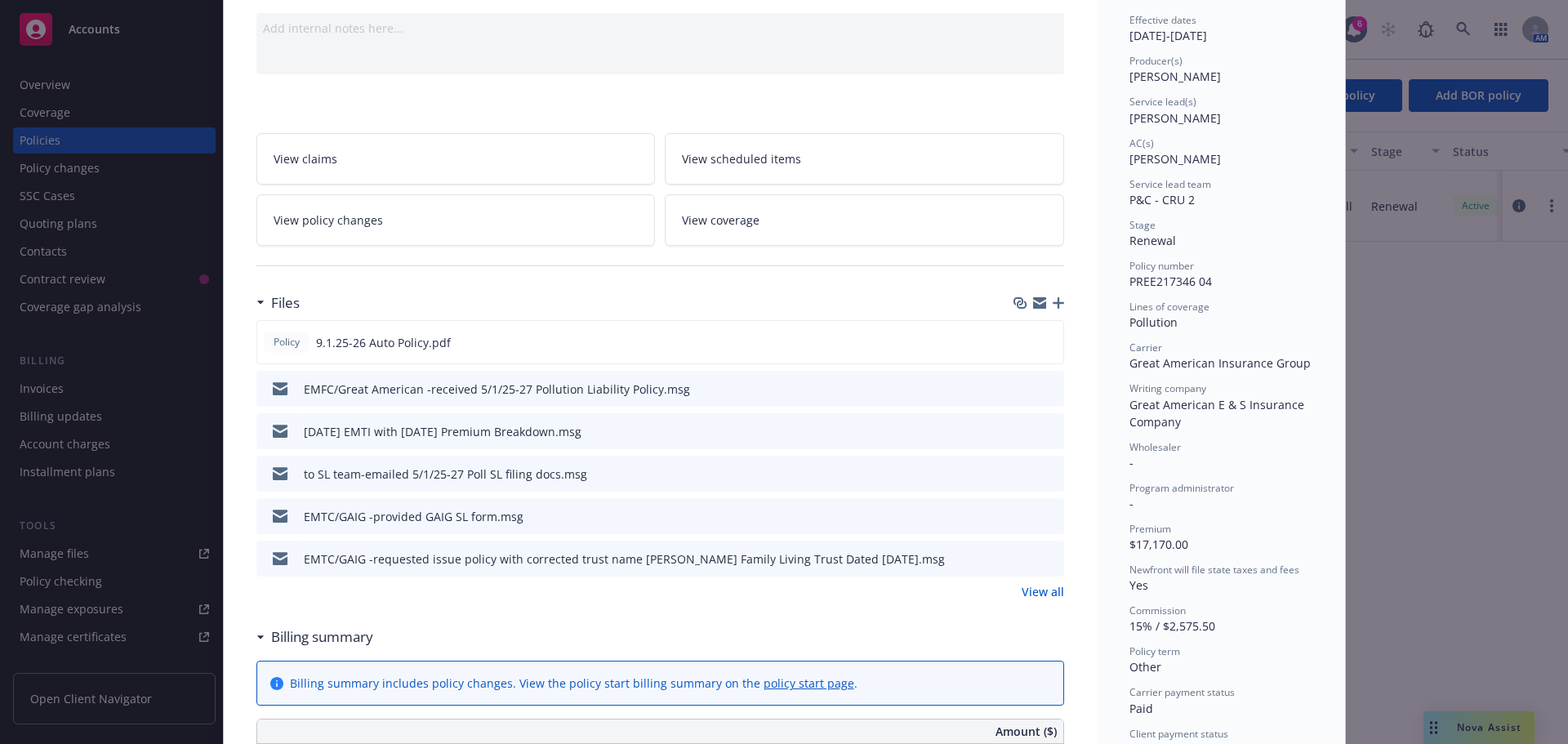
scroll to position [82, 0]
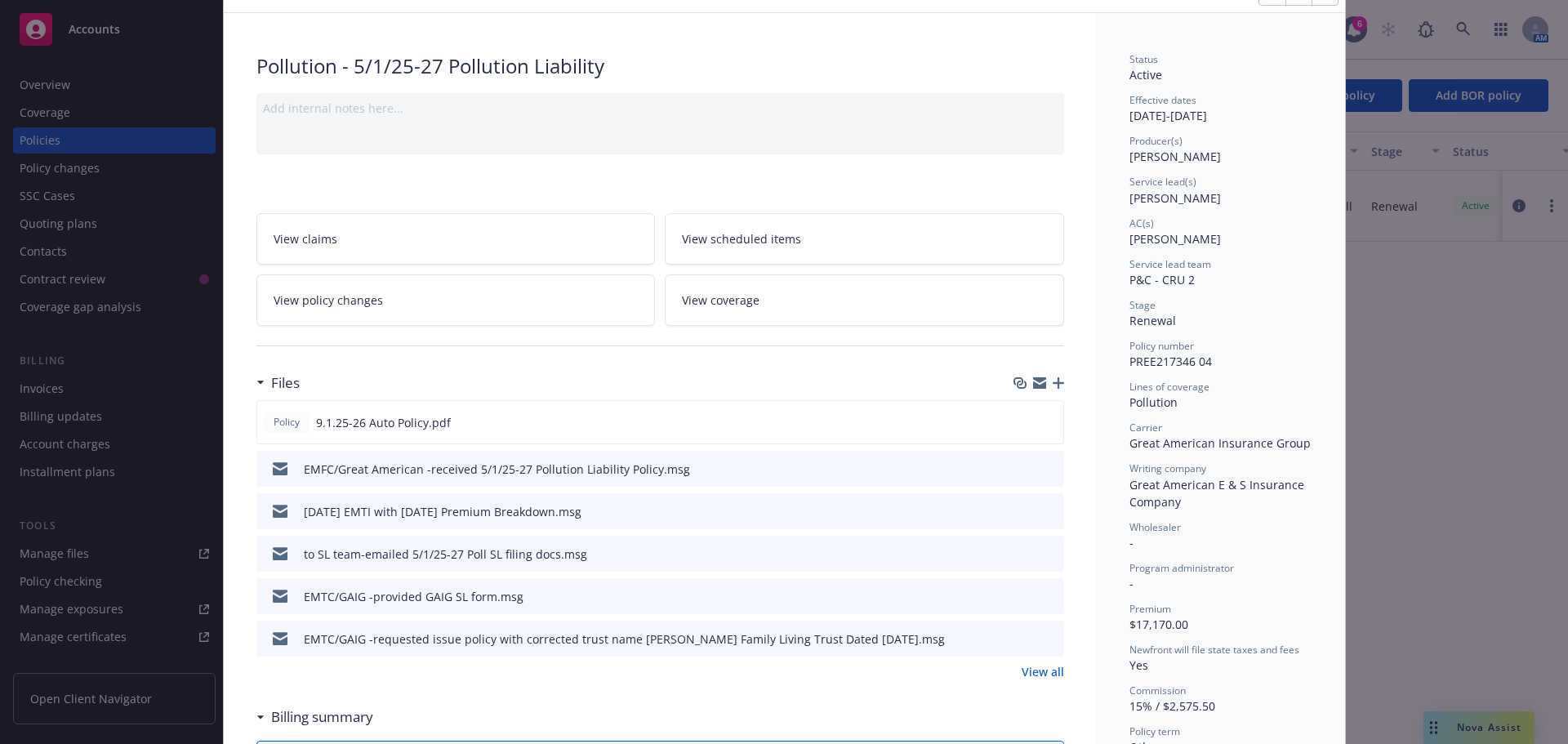
click at [1031, 673] on link "View all" at bounding box center [1043, 672] width 43 height 18
